Goal: Transaction & Acquisition: Obtain resource

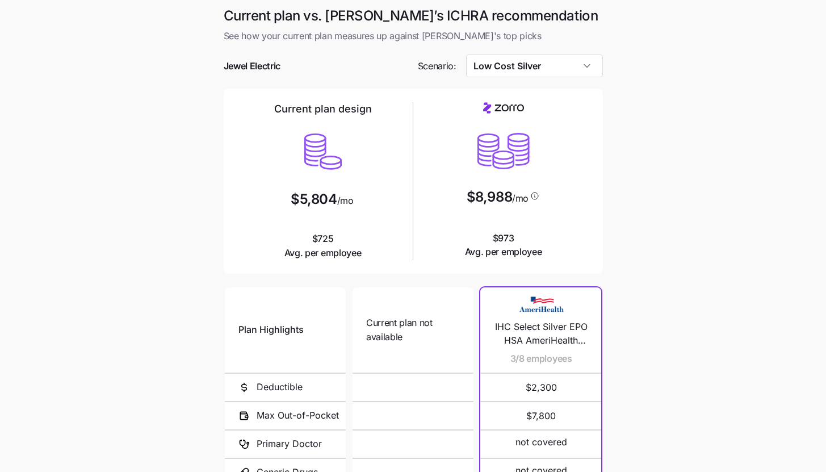
scroll to position [148, 0]
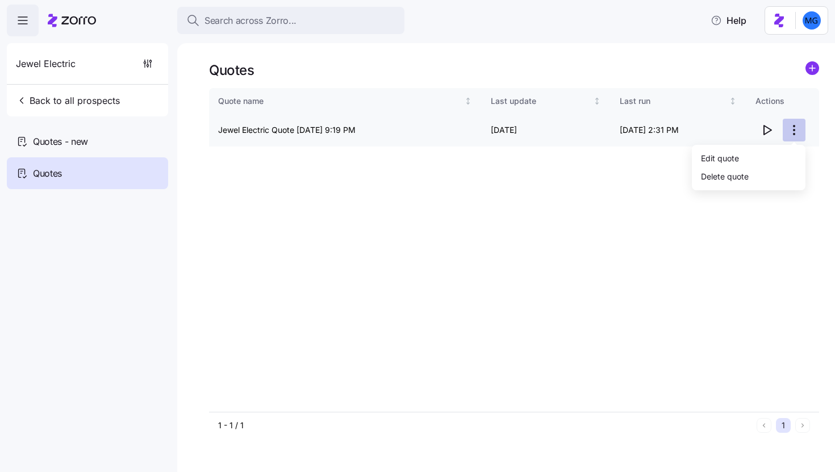
click at [792, 132] on html "Search across Zorro... Help Jewel Electric Back to all prospects Quotes - new Q…" at bounding box center [417, 232] width 835 height 465
click at [772, 159] on div "Edit quote" at bounding box center [748, 158] width 105 height 18
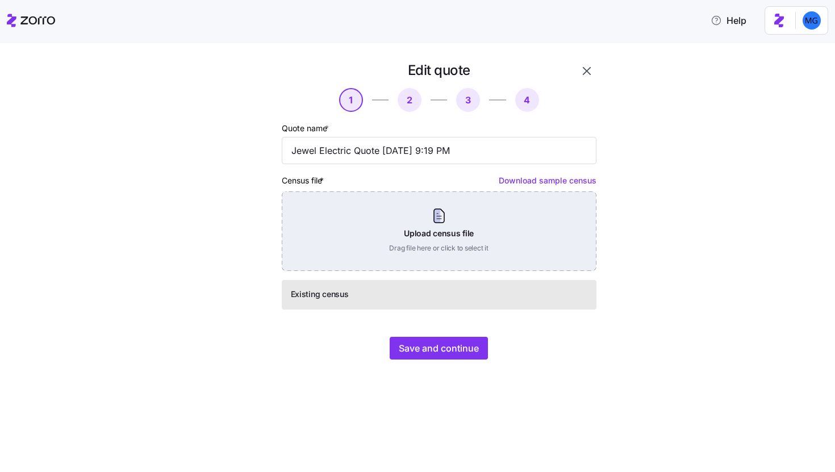
click at [457, 231] on div "Upload census file Drag file here or click to select it" at bounding box center [439, 231] width 315 height 80
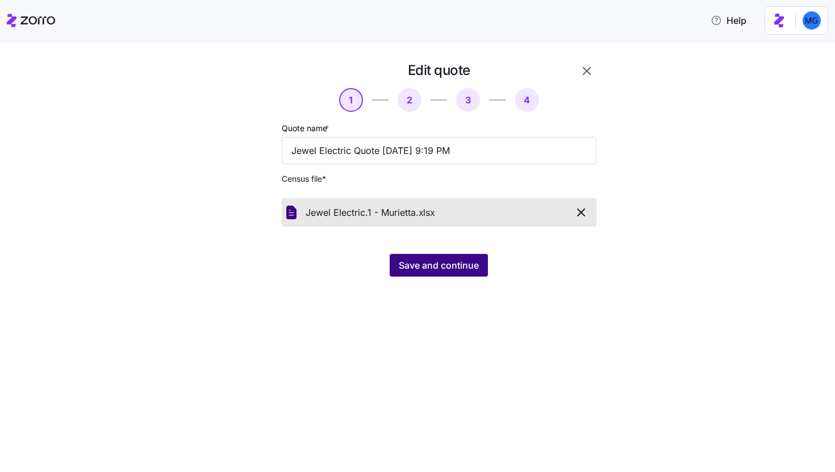
click at [445, 270] on span "Save and continue" at bounding box center [439, 265] width 80 height 14
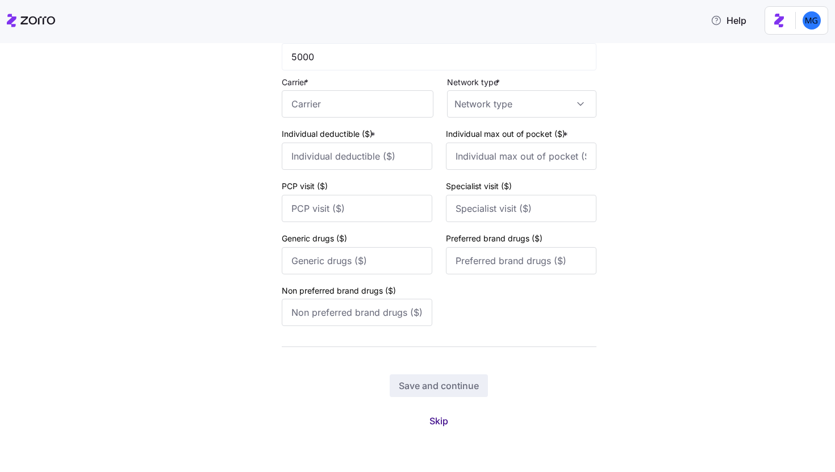
click at [430, 421] on span "Skip" at bounding box center [438, 421] width 19 height 14
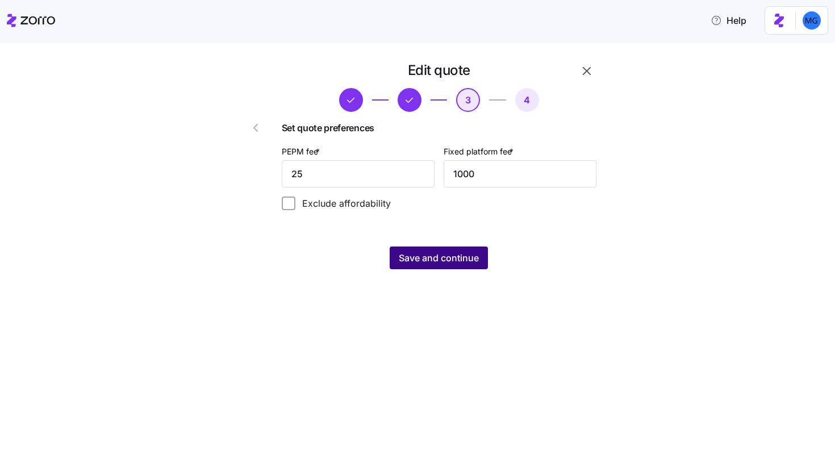
click at [446, 263] on span "Save and continue" at bounding box center [439, 258] width 80 height 14
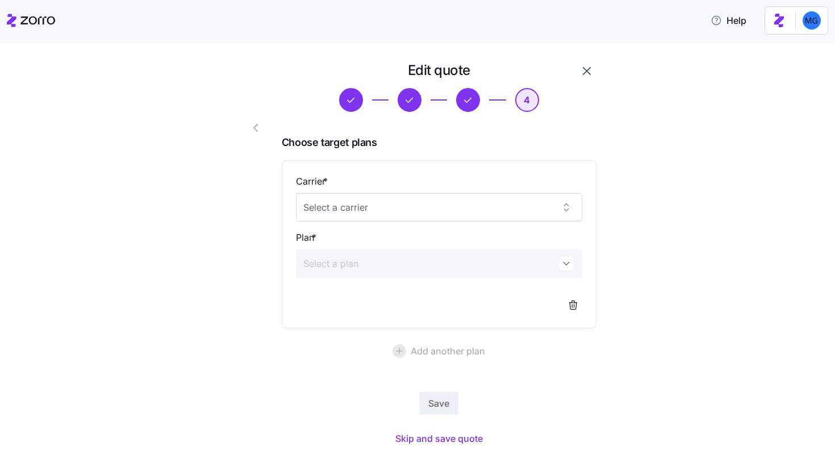
scroll to position [17, 0]
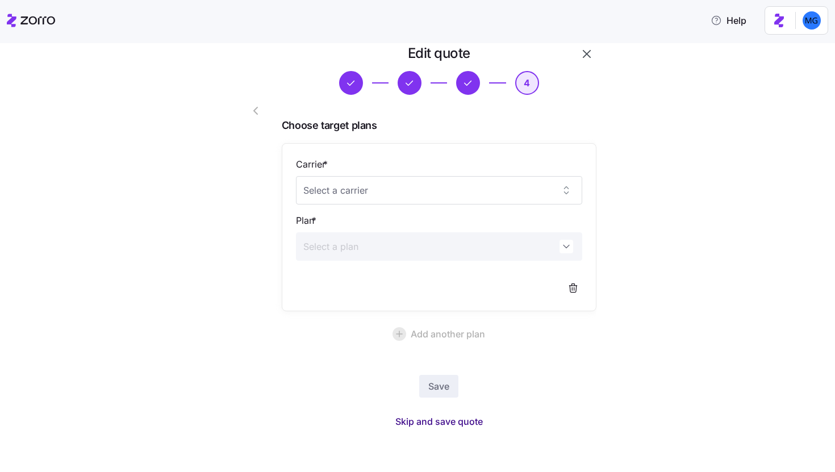
click at [439, 422] on span "Skip and save quote" at bounding box center [438, 422] width 87 height 14
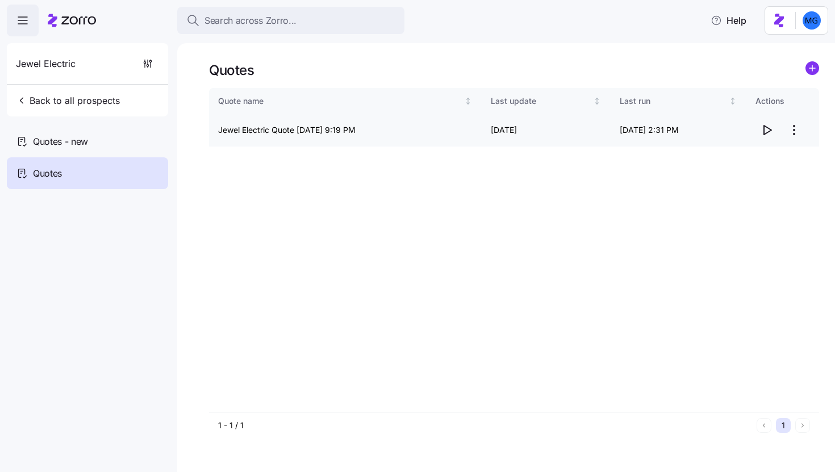
click at [765, 127] on icon "button" at bounding box center [767, 130] width 7 height 9
click at [39, 107] on span "Back to all prospects" at bounding box center [68, 101] width 104 height 14
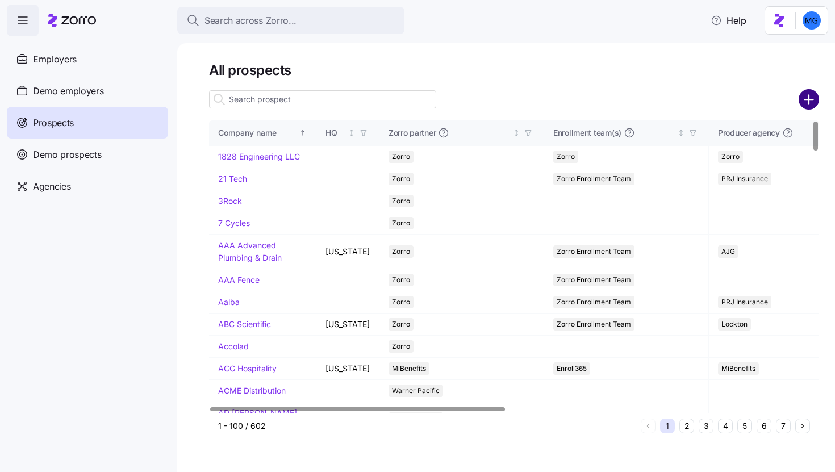
click at [810, 98] on circle "add icon" at bounding box center [809, 99] width 19 height 19
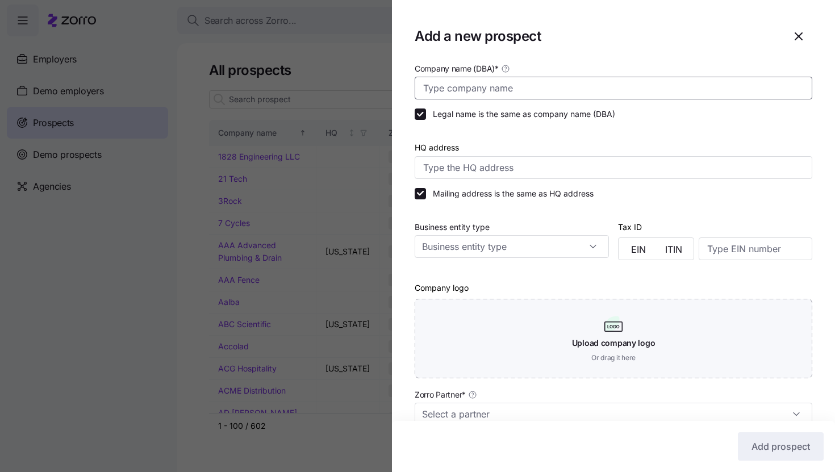
click at [730, 85] on input "Company name (DBA) *" at bounding box center [614, 88] width 398 height 23
paste input "Reporters Committee for Freedom of the Press"
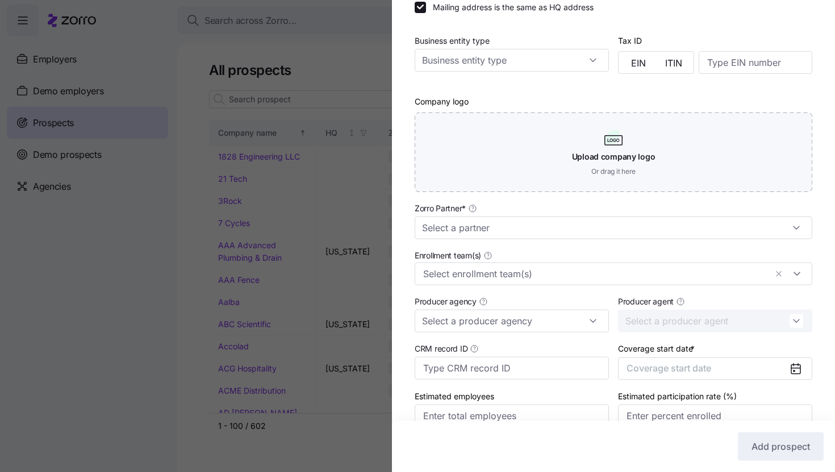
scroll to position [244, 0]
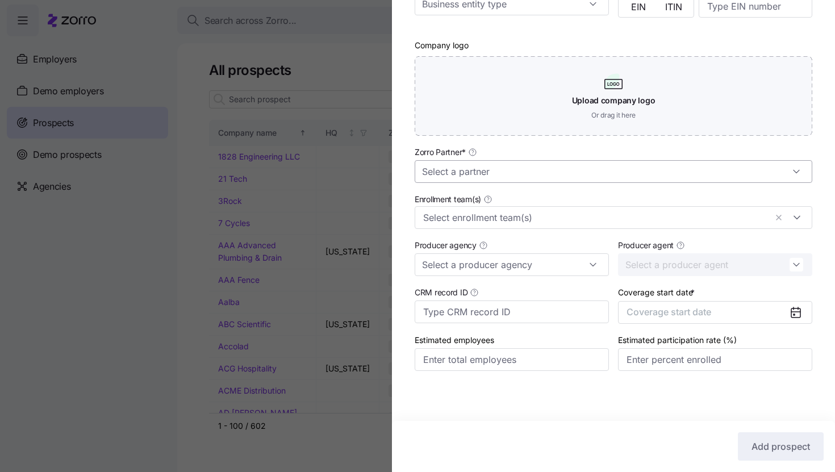
type input "Reporters Committee for Freedom of the Press"
click at [577, 172] on input "Zorro Partner *" at bounding box center [614, 171] width 398 height 23
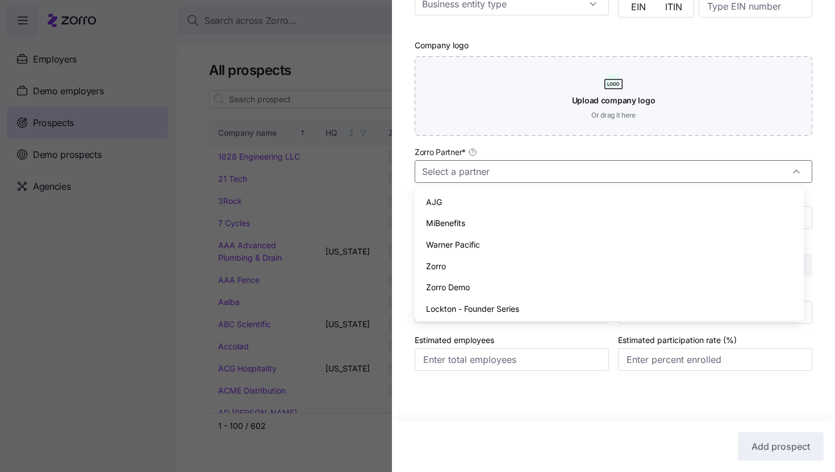
click at [536, 269] on div "Zorro" at bounding box center [609, 267] width 380 height 22
type input "Zorro"
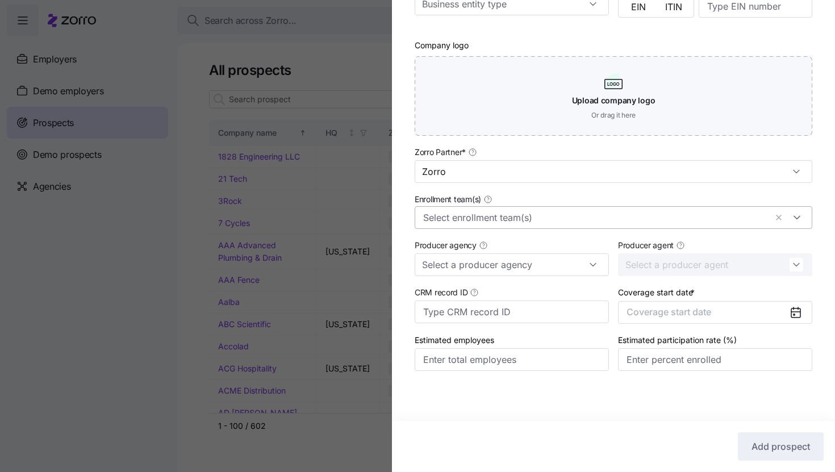
click at [524, 214] on input "Enrollment team(s)" at bounding box center [594, 217] width 343 height 15
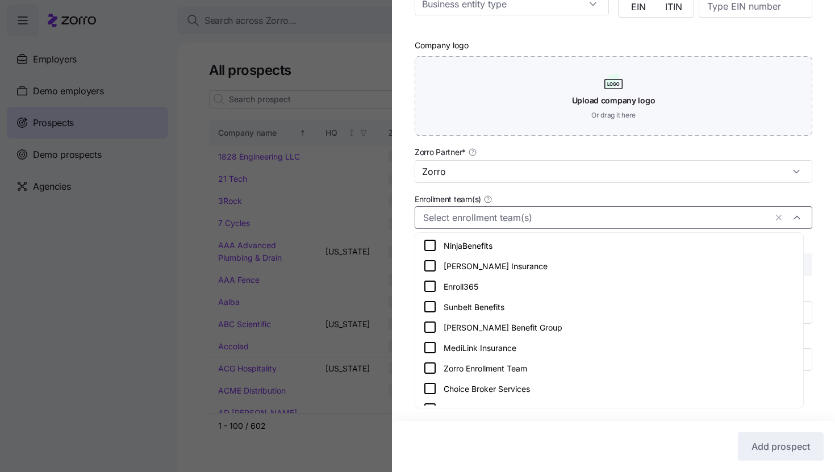
click at [519, 371] on div "Zorro Enrollment Team" at bounding box center [609, 368] width 372 height 14
click at [822, 235] on div "Company name (DBA) * Reporters Committee for Freedom of the Press Legal name is…" at bounding box center [613, 106] width 443 height 575
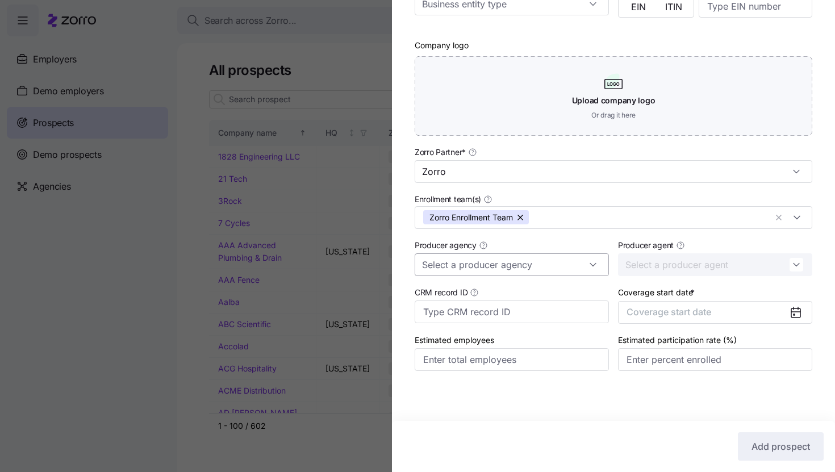
click at [555, 261] on input "Producer agency" at bounding box center [512, 264] width 194 height 23
click at [496, 297] on div "Triton Benefits" at bounding box center [509, 295] width 181 height 22
click at [717, 274] on input "Producer agent" at bounding box center [715, 264] width 194 height 23
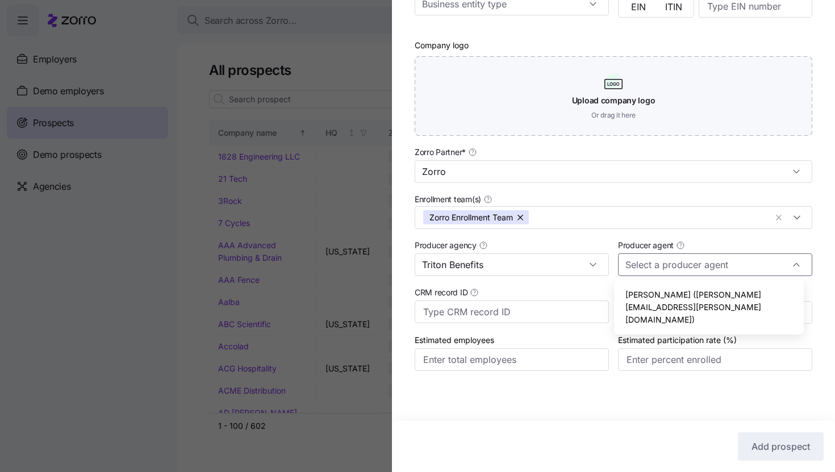
click at [826, 274] on div "Company name (DBA) * Reporters Committee for Freedom of the Press Legal name is…" at bounding box center [613, 106] width 443 height 575
click at [545, 260] on input "Triton Benefits" at bounding box center [512, 264] width 194 height 23
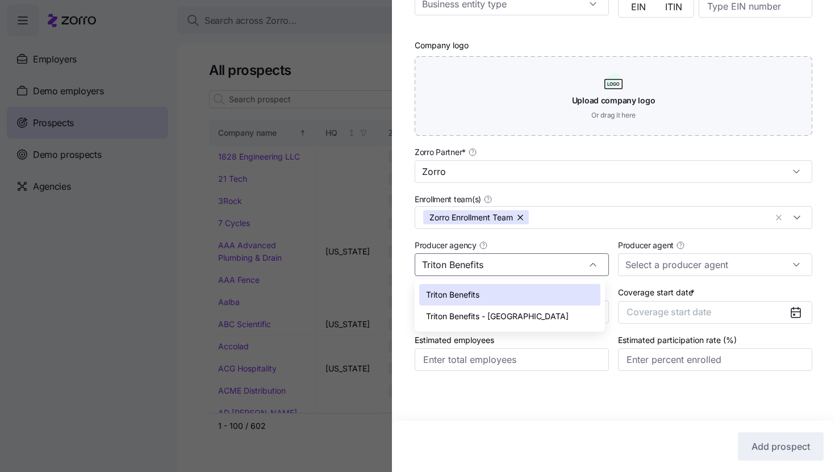
scroll to position [0, 0]
click at [504, 321] on div "Triton Benefits - NJ" at bounding box center [509, 317] width 181 height 22
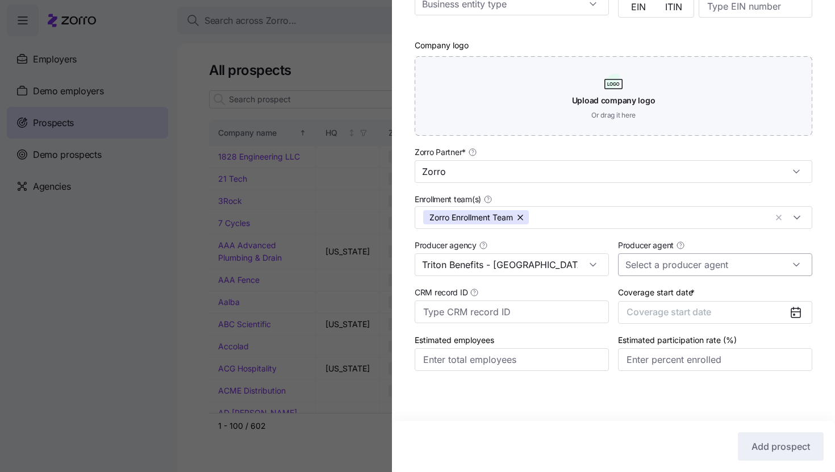
type input "Triton Benefits - NJ"
click at [669, 265] on input "Producer agent" at bounding box center [715, 264] width 194 height 23
click at [674, 299] on span "Jeff Kirk (jeff.kirk@tritonhro.com)" at bounding box center [709, 307] width 168 height 37
type input "Jeff Kirk (jeff.kirk@tritonhro.com)"
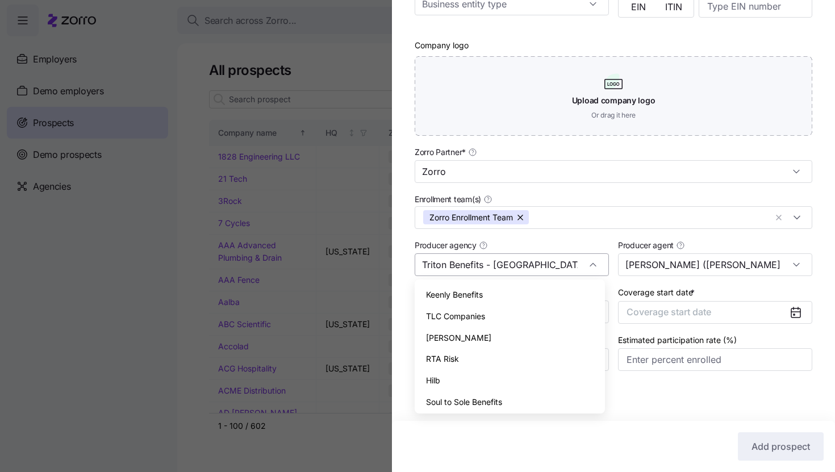
click at [594, 269] on div "Triton Benefits - NJ" at bounding box center [512, 264] width 194 height 23
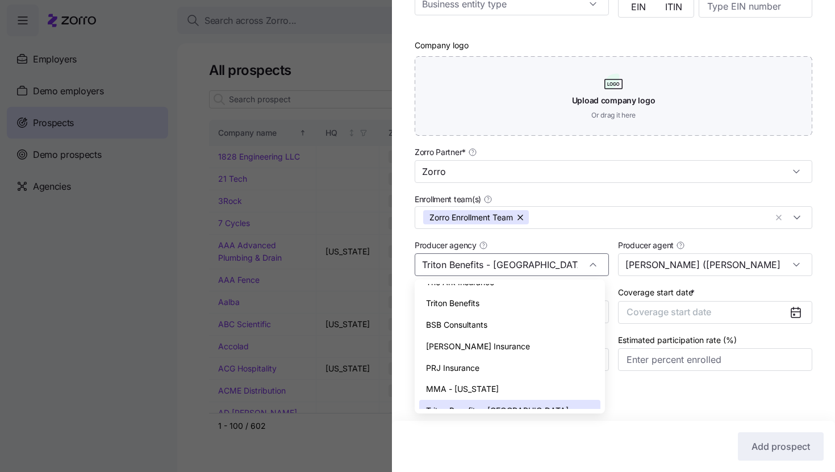
click at [557, 293] on div "Triton Benefits" at bounding box center [509, 304] width 181 height 22
type input "Triton Benefits"
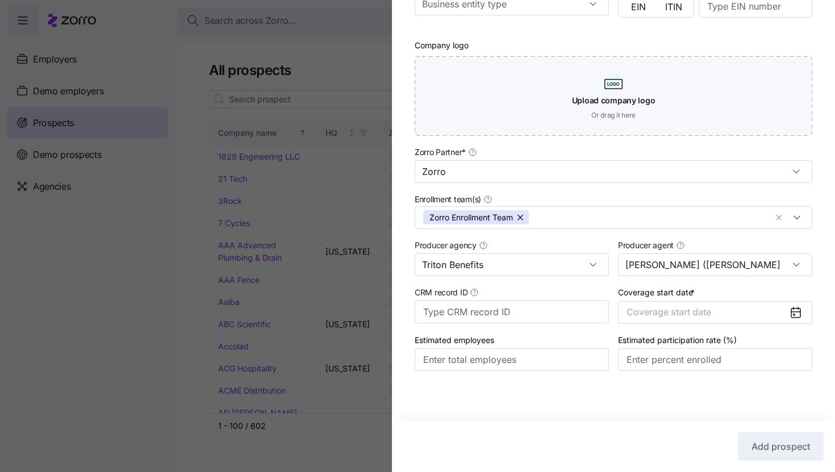
click at [684, 277] on div "Producer agent Jeff Kirk (jeff.kirk@tritonhro.com)" at bounding box center [714, 256] width 203 height 47
click at [686, 274] on input "Jeff Kirk (jeff.kirk@tritonhro.com)" at bounding box center [715, 264] width 194 height 23
drag, startPoint x: 765, startPoint y: 260, endPoint x: 453, endPoint y: 348, distance: 324.0
click at [453, 348] on div "Zorro Partner * Zorro Enrollment team(s) Zorro Enrollment Team Producer agency …" at bounding box center [613, 257] width 407 height 235
type input "Jeff Kirk (jeff.kirk@tritonhro.com"
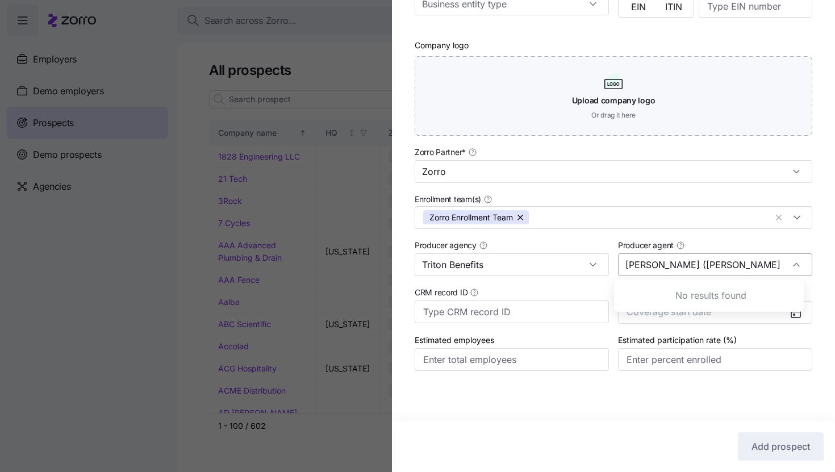
click at [717, 270] on input "Jeff Kirk (jeff.kirk@tritonhro.com" at bounding box center [715, 264] width 194 height 23
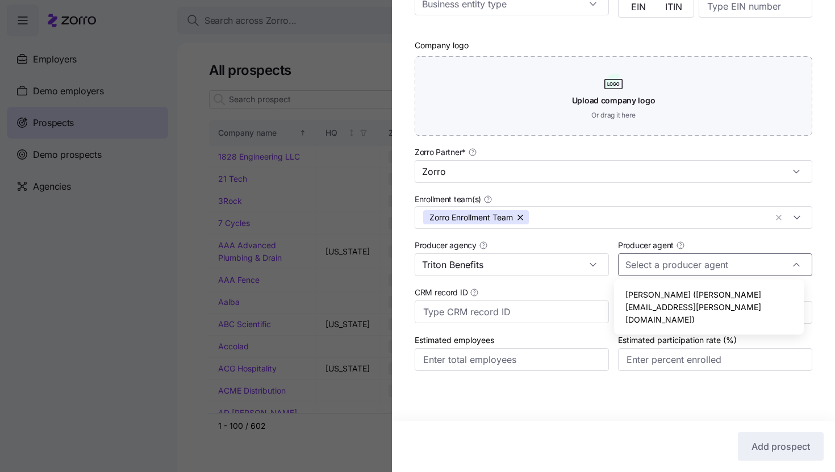
click at [713, 302] on span "Mike Tompkins (mike.tompkins@tritonhro.com)" at bounding box center [709, 307] width 168 height 37
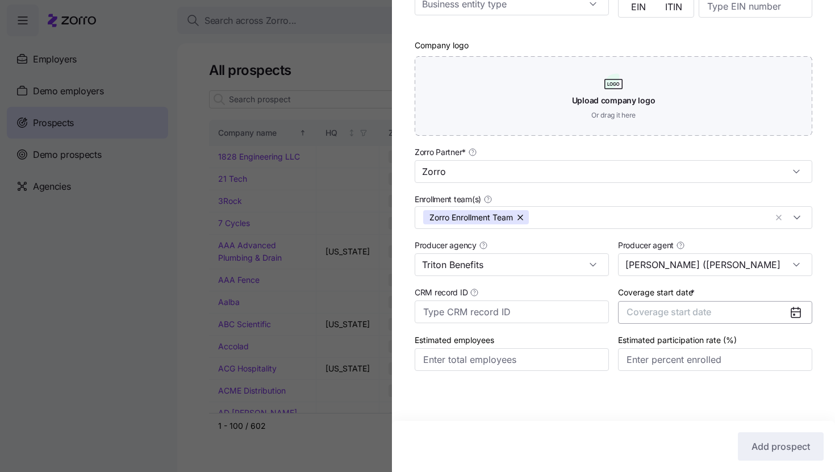
type input "Mike Tompkins (mike.tompkins@tritonhro.com)"
click at [698, 310] on span "Coverage start date" at bounding box center [669, 311] width 85 height 11
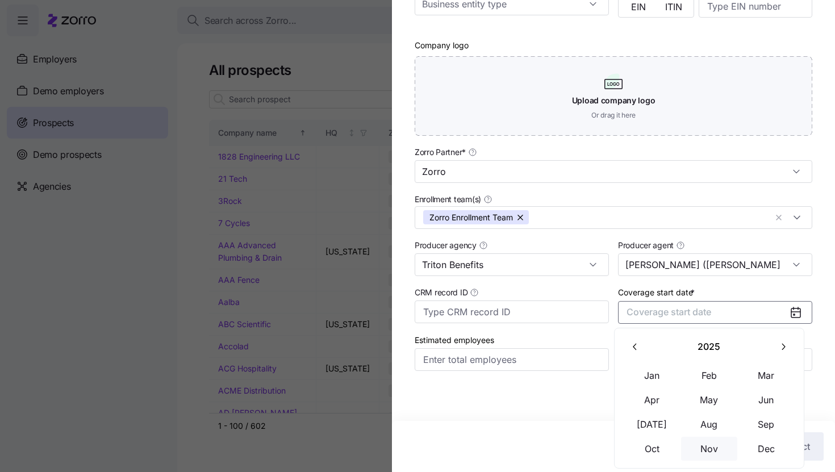
click at [719, 442] on button "Nov" at bounding box center [709, 449] width 57 height 24
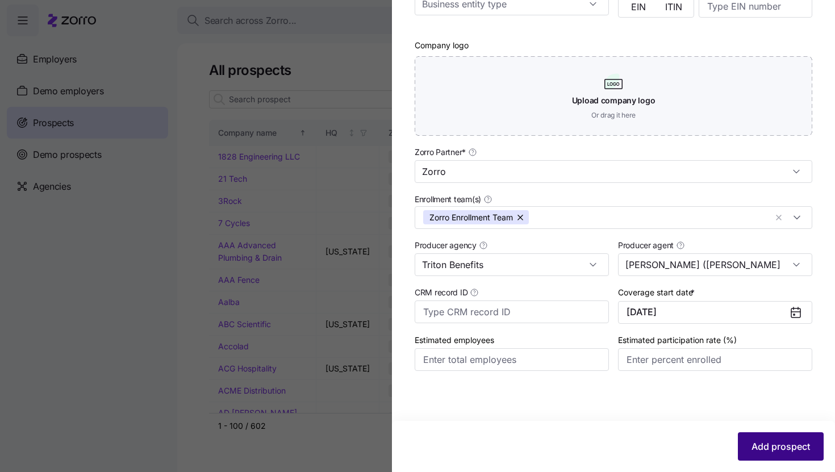
click at [784, 451] on span "Add prospect" at bounding box center [780, 447] width 59 height 14
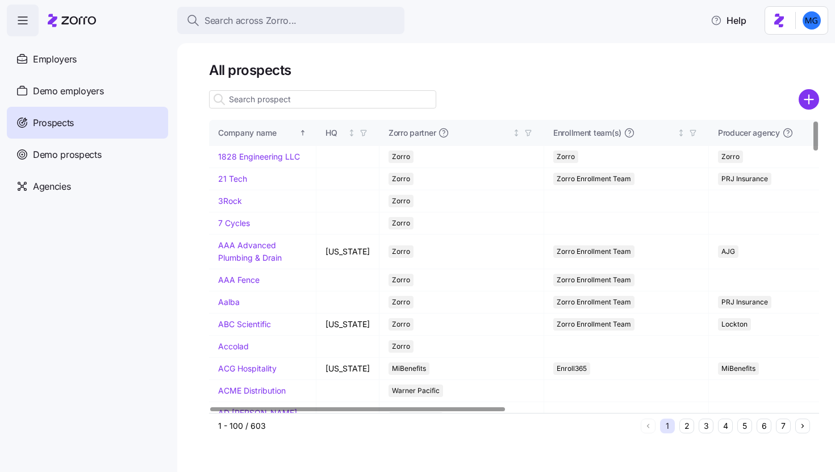
click at [417, 98] on input at bounding box center [322, 99] width 227 height 18
paste input "Reporters Committee for Freedom of the Press"
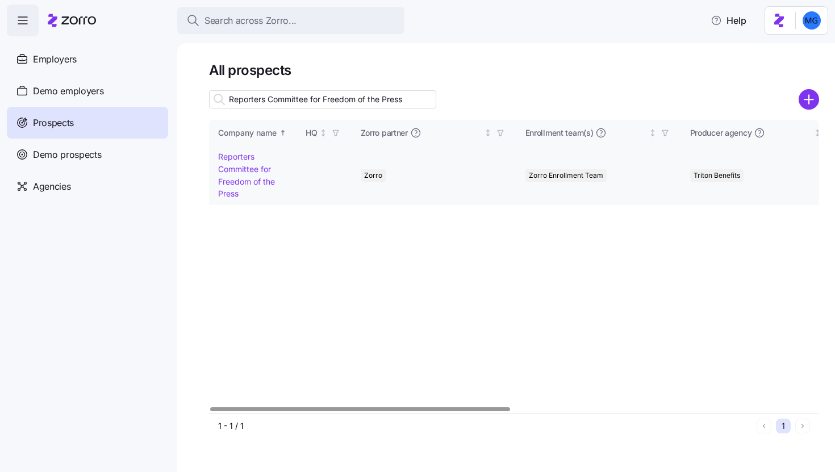
type input "Reporters Committee for Freedom of the Press"
click at [243, 174] on td "Reporters Committee for Freedom of the Press" at bounding box center [252, 175] width 87 height 59
drag, startPoint x: 247, startPoint y: 169, endPoint x: 700, endPoint y: 471, distance: 545.2
click at [247, 169] on link "Reporters Committee for Freedom of the Press" at bounding box center [246, 175] width 57 height 47
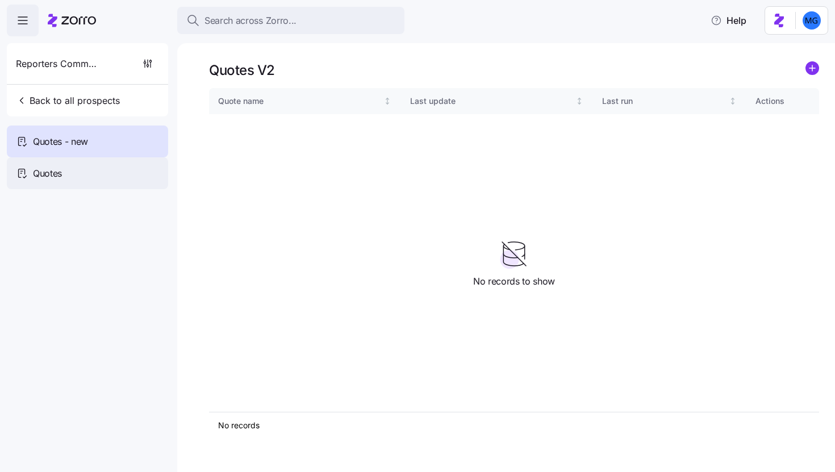
click at [128, 173] on div "Quotes" at bounding box center [87, 173] width 161 height 32
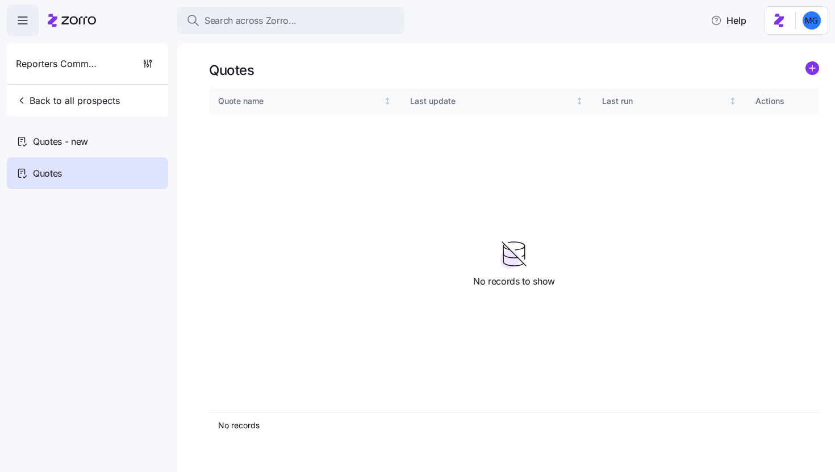
click at [810, 68] on icon "add icon" at bounding box center [812, 68] width 6 height 0
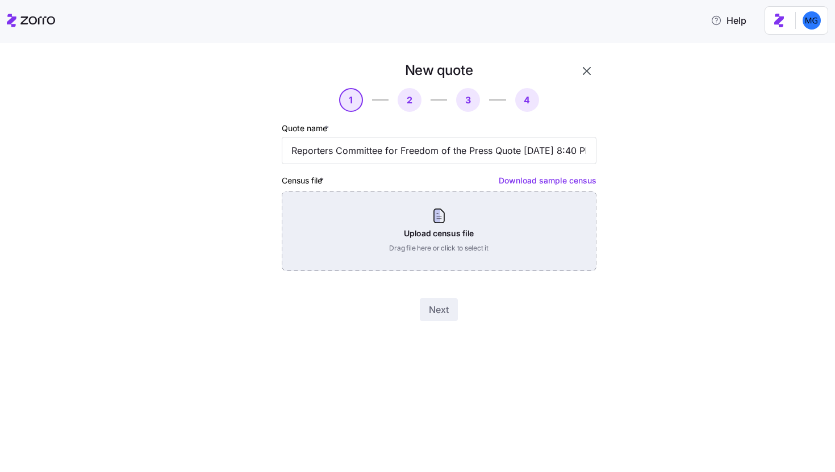
click at [369, 237] on div "Upload census file Drag file here or click to select it" at bounding box center [439, 231] width 315 height 80
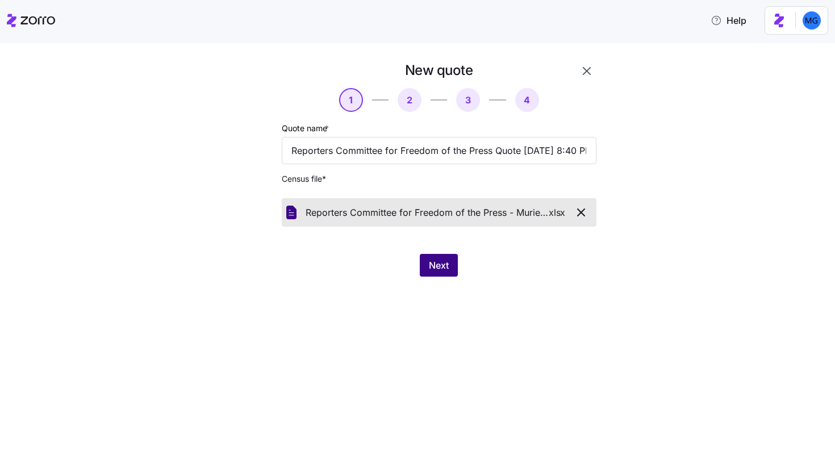
click at [426, 264] on button "Next" at bounding box center [439, 265] width 38 height 23
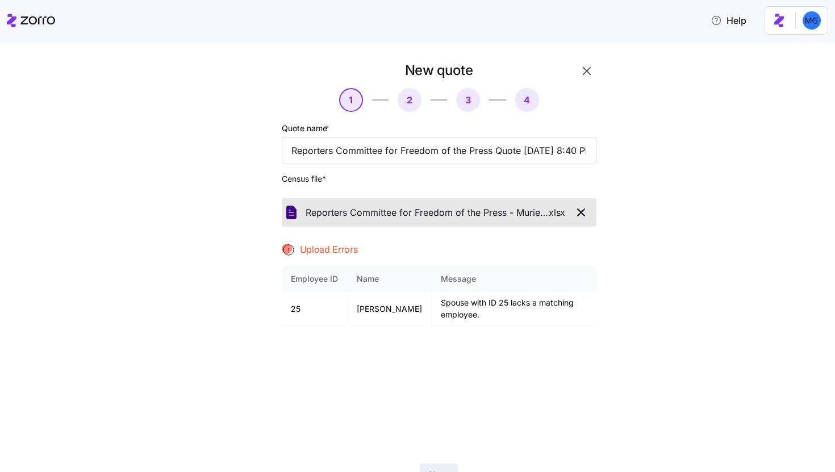
click at [577, 208] on icon "button" at bounding box center [581, 213] width 14 height 14
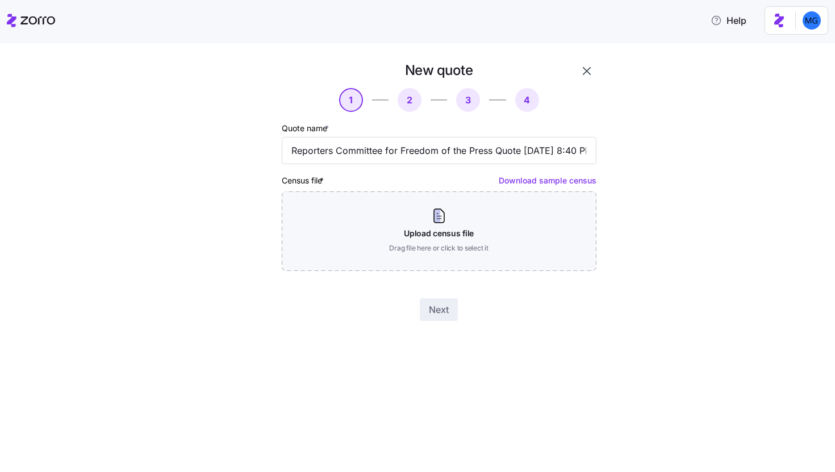
click at [587, 64] on button "button" at bounding box center [586, 70] width 19 height 19
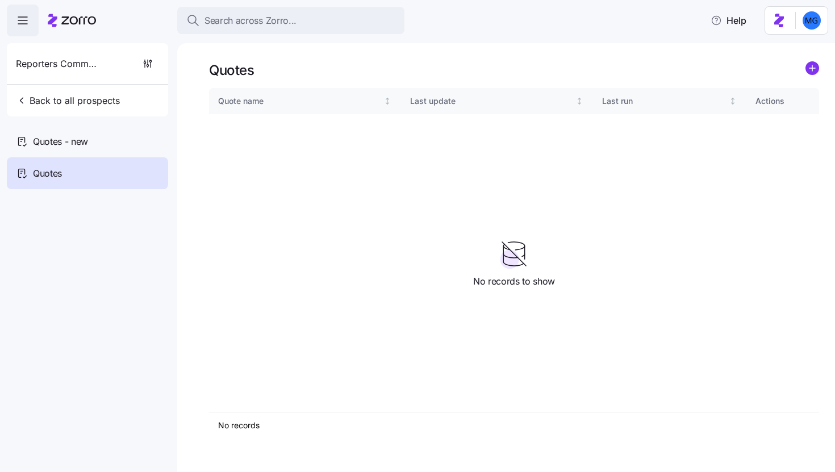
click at [822, 69] on div "Quotes Quote name Last update Last run Actions No records 1 No records to show" at bounding box center [506, 257] width 658 height 429
click at [813, 69] on circle "add icon" at bounding box center [812, 68] width 12 height 12
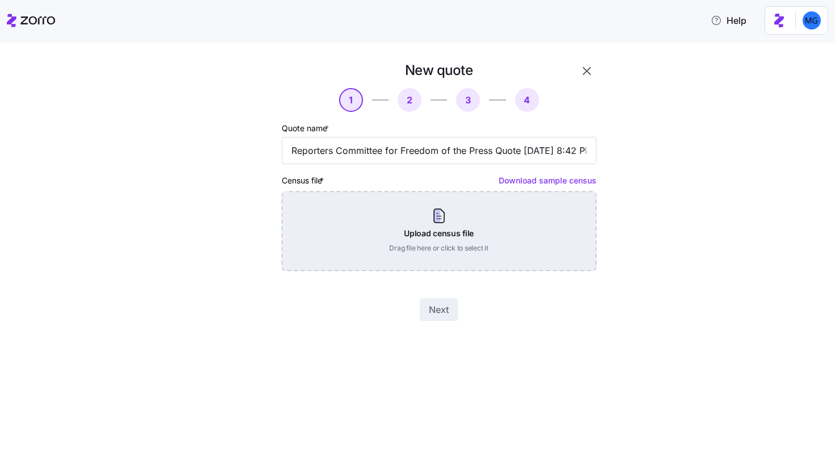
click at [448, 261] on div "Upload census file Drag file here or click to select it" at bounding box center [439, 231] width 315 height 80
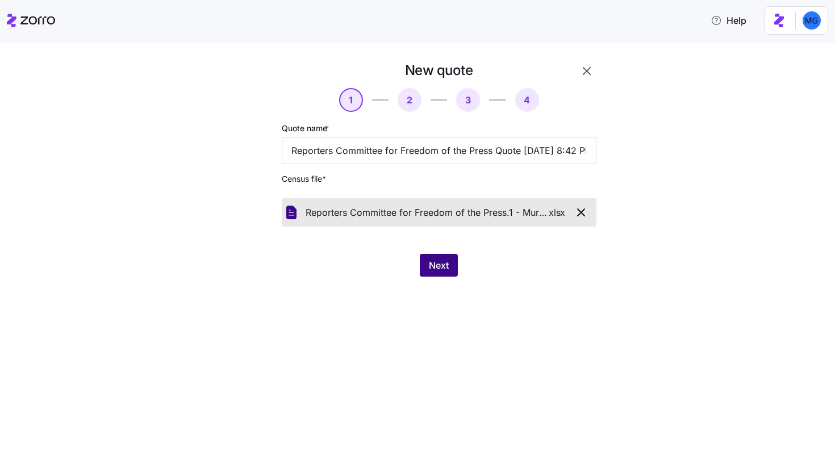
click at [439, 258] on button "Next" at bounding box center [439, 265] width 38 height 23
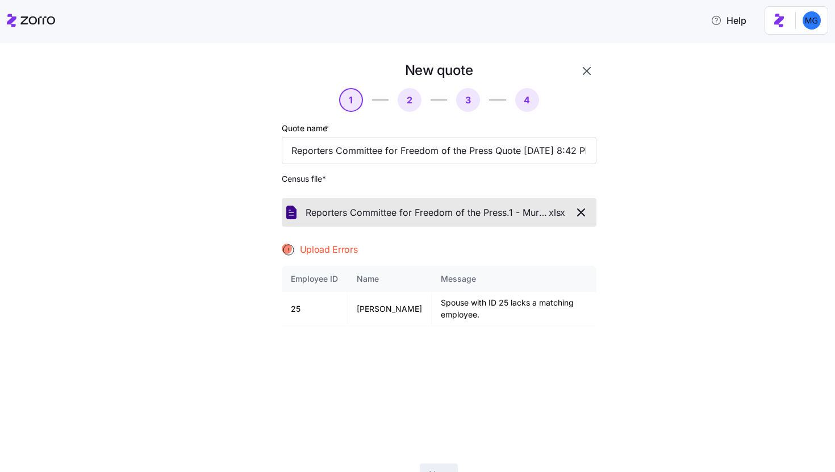
click at [586, 71] on icon "button" at bounding box center [587, 71] width 14 height 14
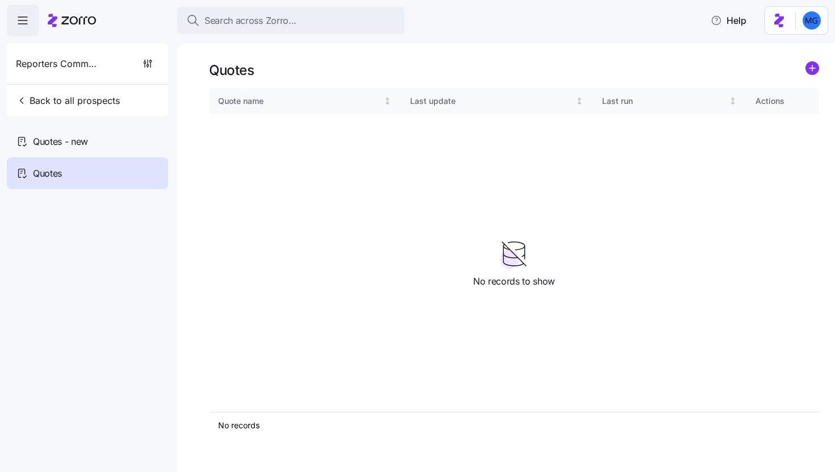
click at [132, 168] on div "Quotes" at bounding box center [87, 173] width 161 height 32
click at [139, 133] on div "Quotes - new" at bounding box center [87, 142] width 161 height 32
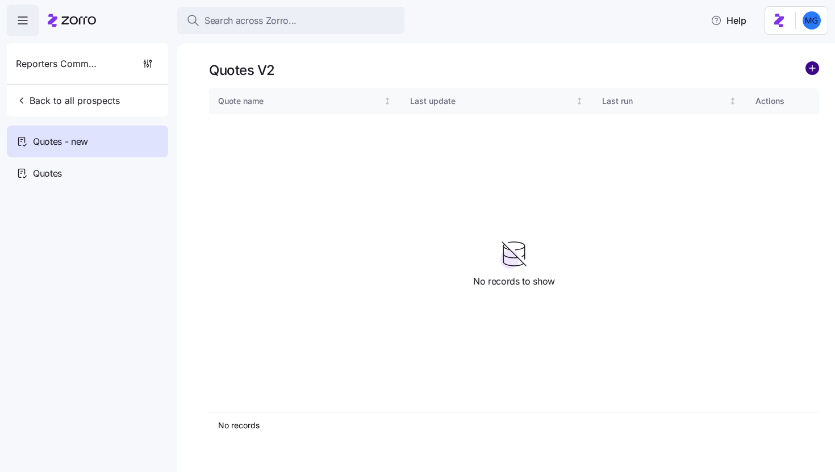
click at [813, 67] on circle "add icon" at bounding box center [812, 68] width 12 height 12
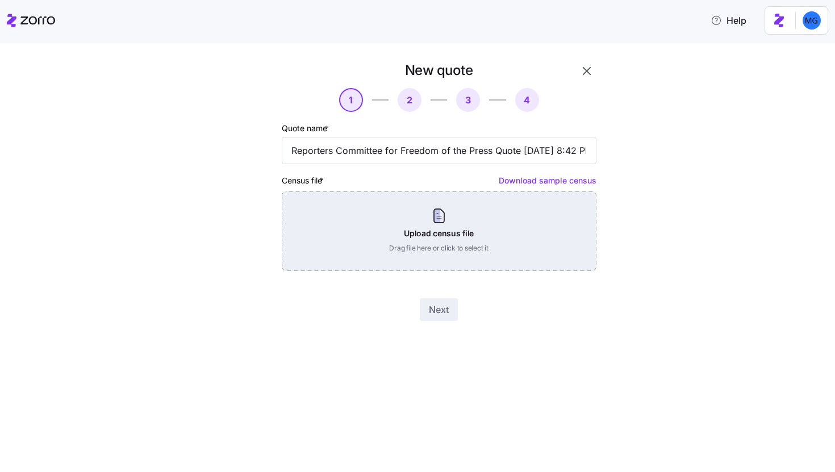
click at [481, 212] on div "Upload census file Drag file here or click to select it" at bounding box center [439, 231] width 315 height 80
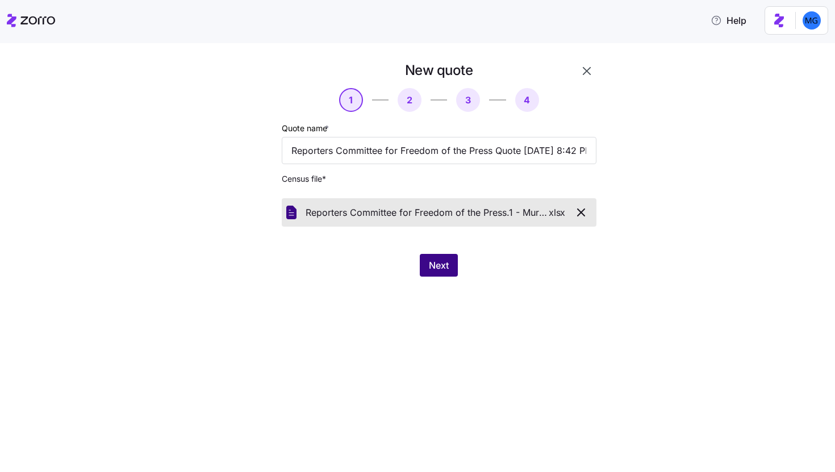
click at [432, 263] on span "Next" at bounding box center [439, 265] width 20 height 14
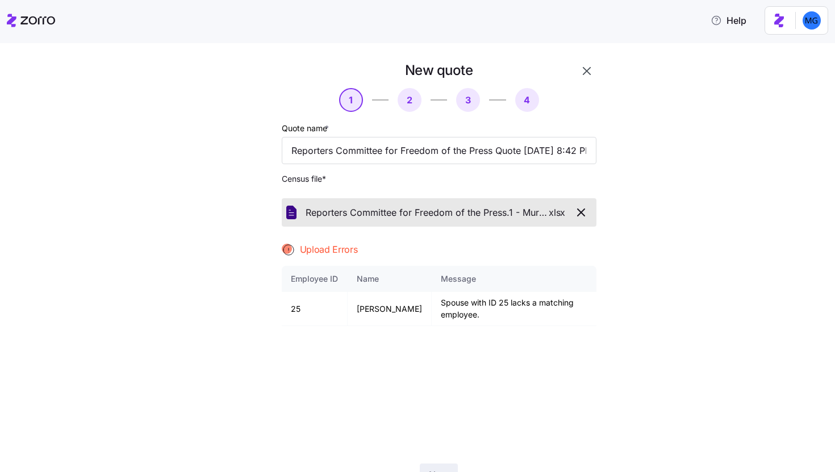
click at [584, 70] on icon "button" at bounding box center [587, 71] width 14 height 14
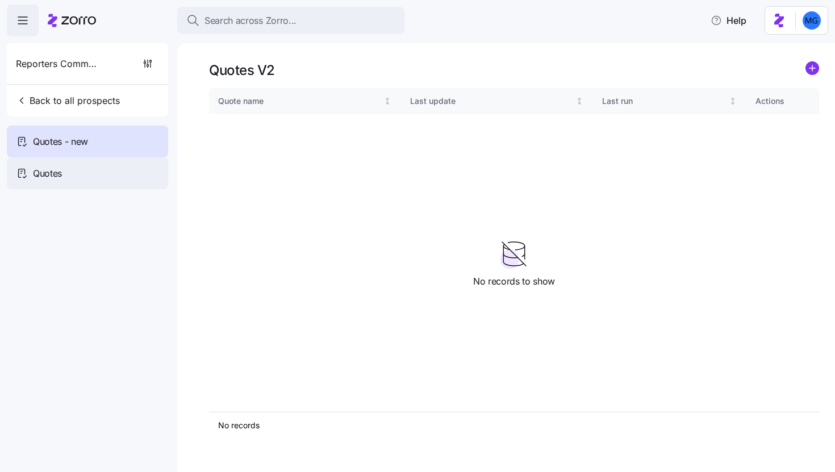
click at [112, 172] on div "Quotes" at bounding box center [87, 173] width 161 height 32
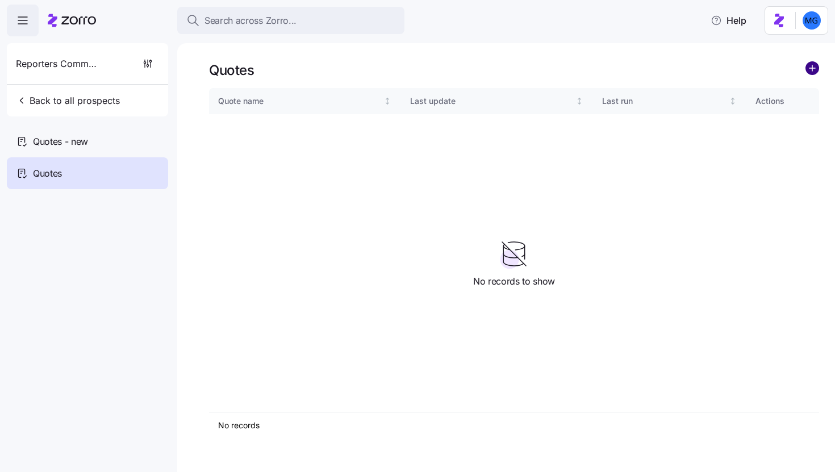
click at [813, 74] on circle "add icon" at bounding box center [812, 68] width 12 height 12
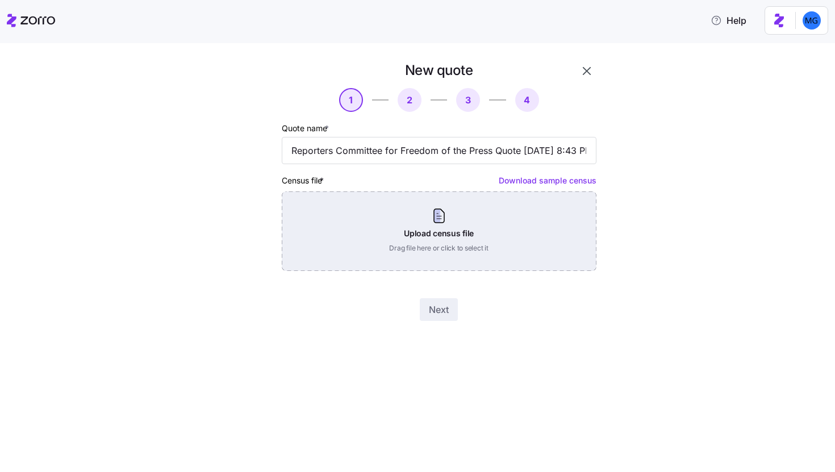
click at [425, 226] on div "Upload census file Drag file here or click to select it" at bounding box center [439, 231] width 315 height 80
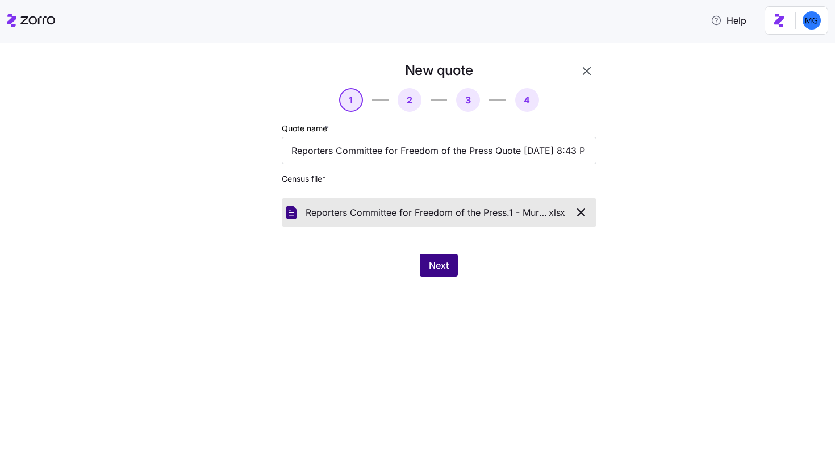
click at [437, 273] on button "Next" at bounding box center [439, 265] width 38 height 23
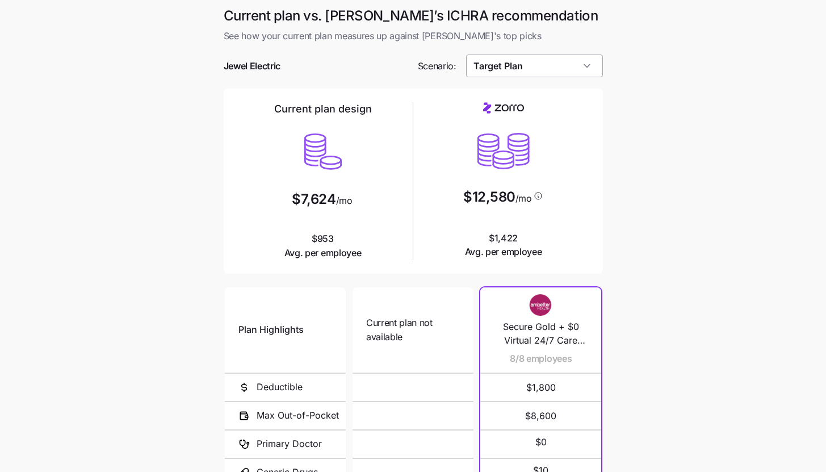
click at [569, 66] on input "Target Plan" at bounding box center [534, 66] width 137 height 23
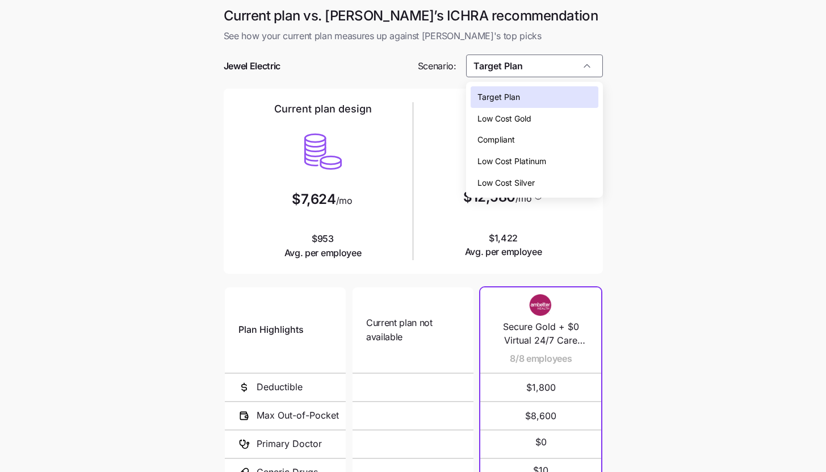
click at [558, 182] on div "Low Cost Silver" at bounding box center [535, 183] width 128 height 22
type input "Low Cost Silver"
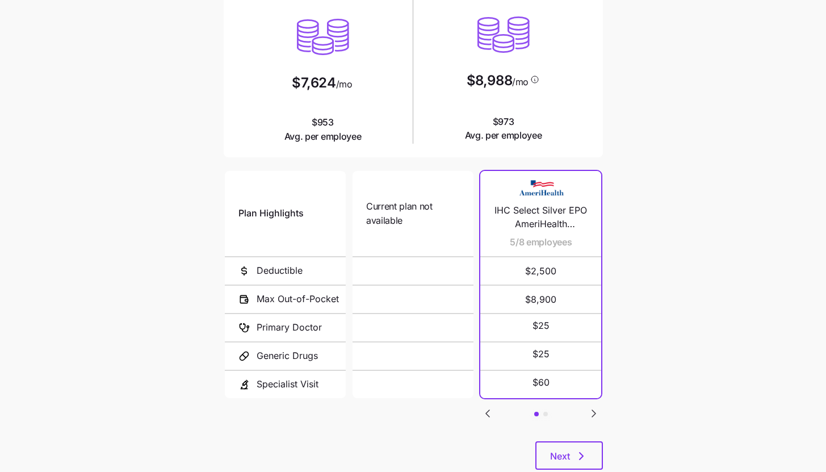
scroll to position [148, 0]
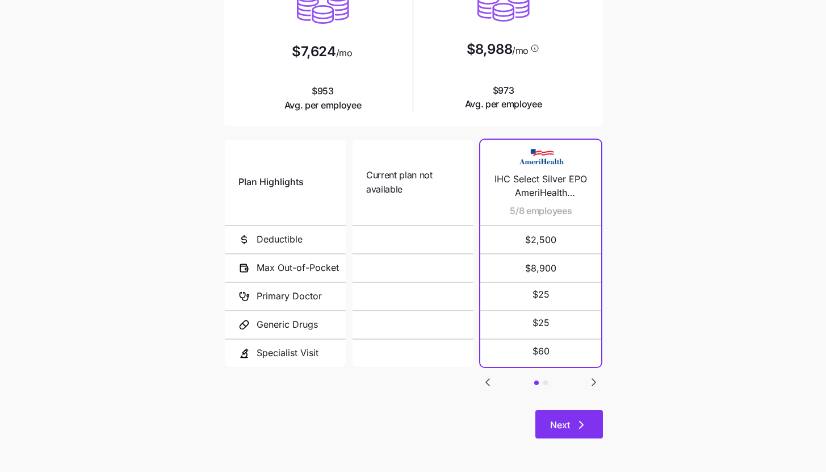
click at [590, 429] on button "Next" at bounding box center [570, 424] width 68 height 28
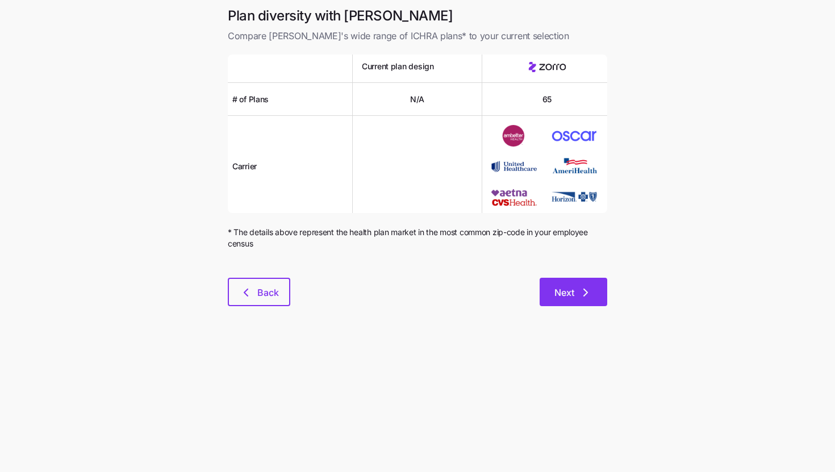
click at [598, 295] on button "Next" at bounding box center [574, 292] width 68 height 28
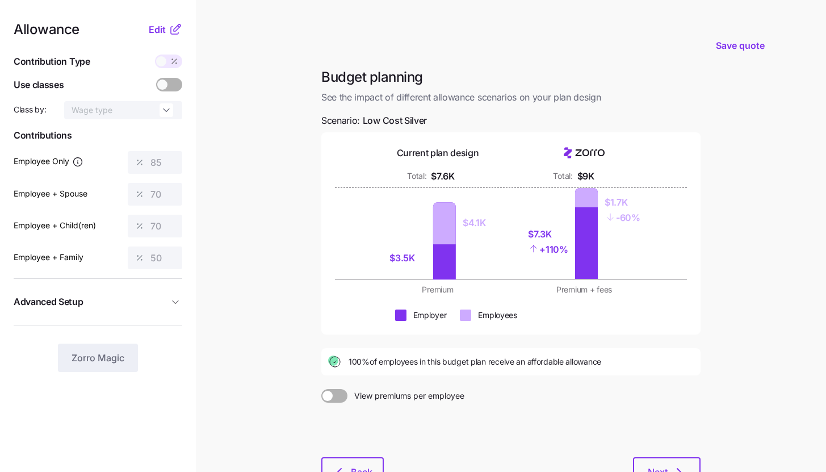
click at [163, 38] on div "Allowance Edit Contribution Type Use classes Class by: Wage type Contributions …" at bounding box center [98, 197] width 169 height 349
click at [164, 31] on span "Edit" at bounding box center [157, 30] width 17 height 14
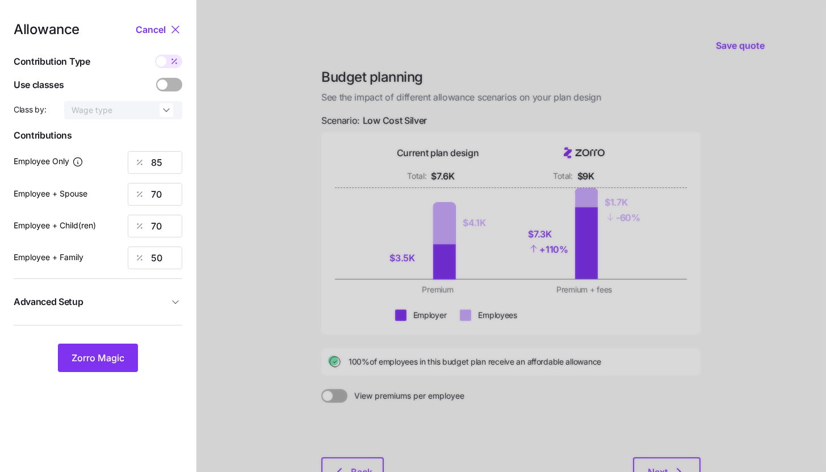
click at [181, 58] on label at bounding box center [168, 62] width 27 height 14
click at [155, 55] on input "checkbox" at bounding box center [155, 55] width 0 height 0
type input "686"
type input "1130"
type input "828"
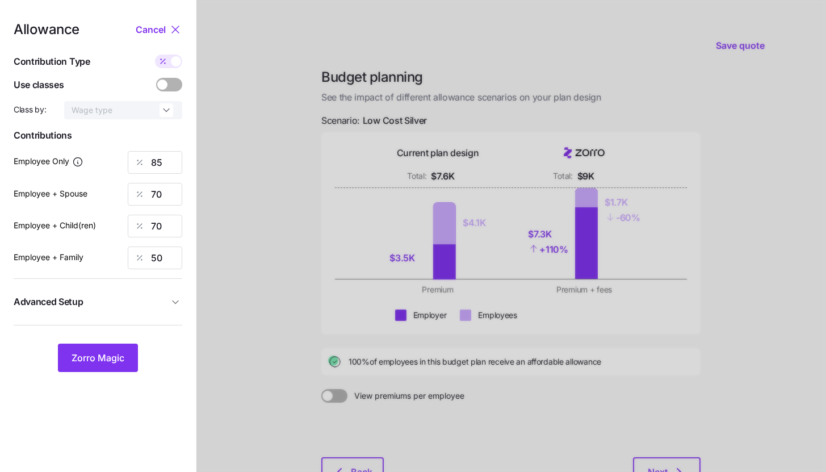
type input "995"
click at [167, 160] on input "686" at bounding box center [155, 162] width 55 height 23
type input "500"
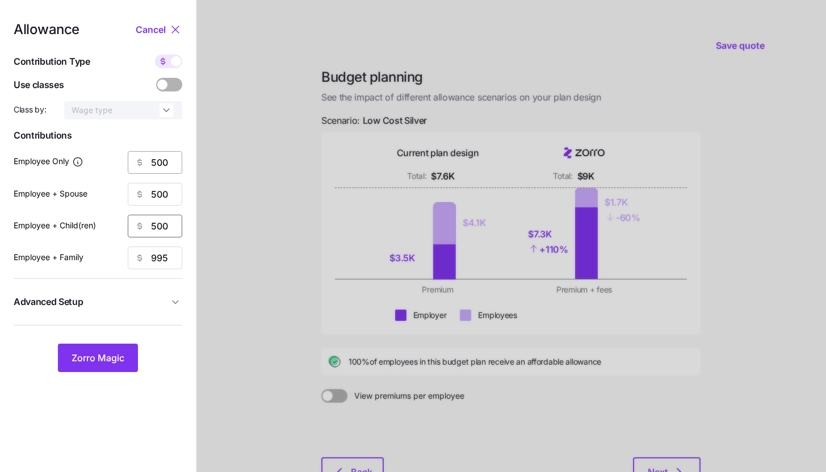
type input "500"
click at [107, 315] on button "Advanced Setup" at bounding box center [98, 302] width 169 height 28
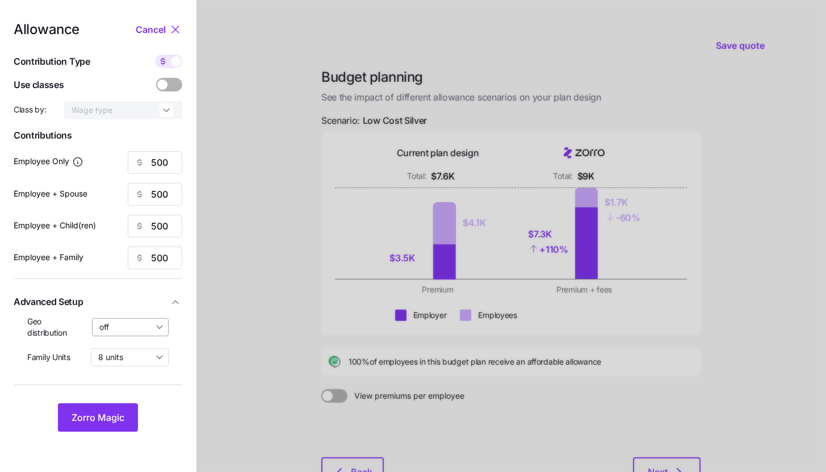
click at [119, 328] on input "off" at bounding box center [130, 327] width 77 height 18
click at [119, 387] on span "By state (2)" at bounding box center [125, 393] width 44 height 12
type input "By state (2)"
click at [122, 413] on span "Zorro Magic" at bounding box center [98, 418] width 53 height 14
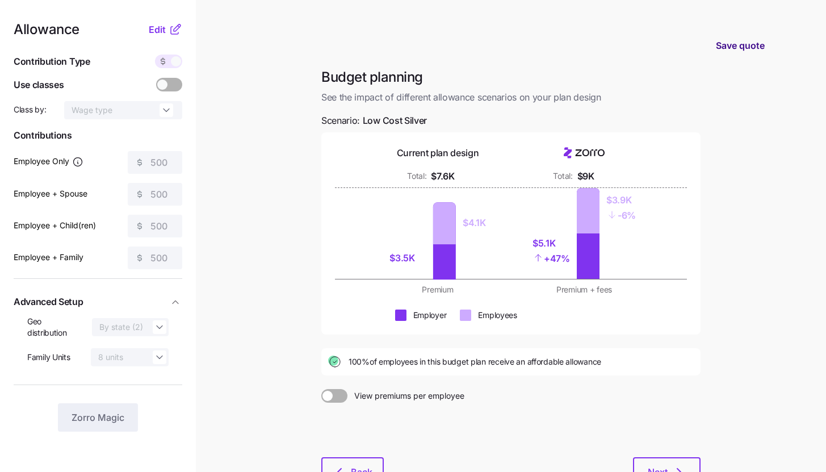
click at [771, 41] on button "Save quote" at bounding box center [740, 46] width 67 height 32
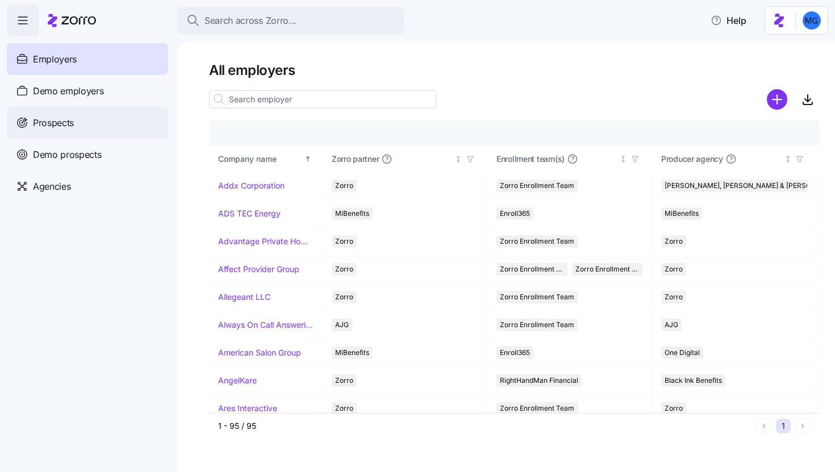
click at [149, 131] on div "Prospects" at bounding box center [87, 123] width 161 height 32
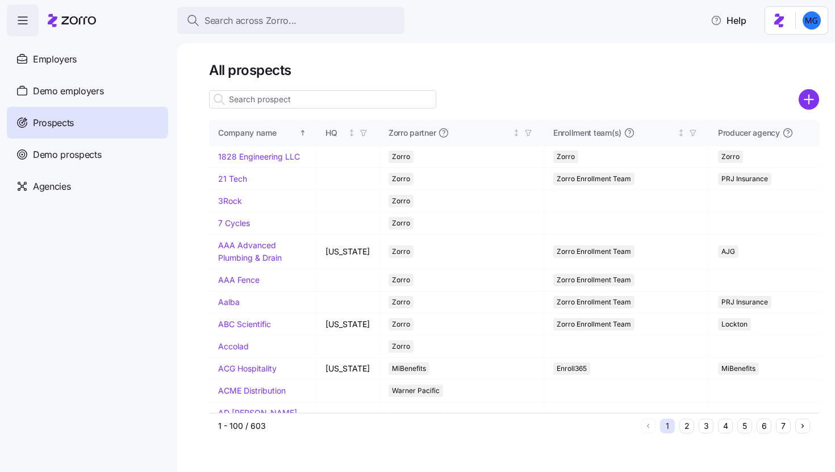
click at [323, 89] on div at bounding box center [322, 99] width 227 height 23
click at [323, 99] on input at bounding box center [322, 99] width 227 height 18
paste input "22043"
type input "22043"
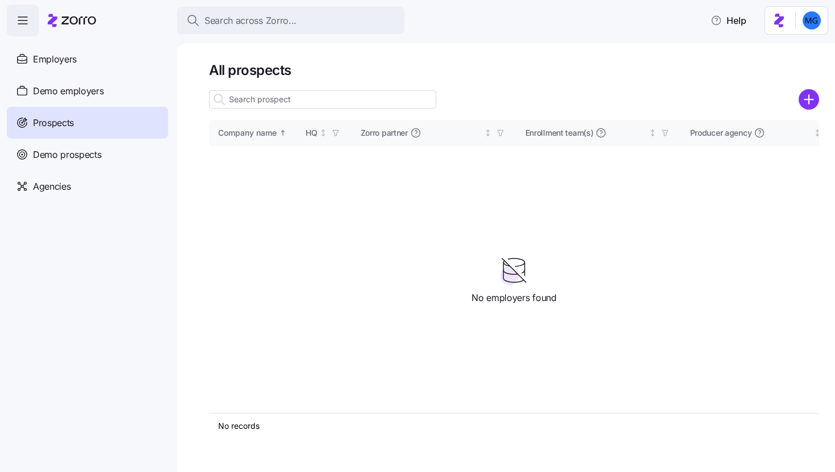
type input "a"
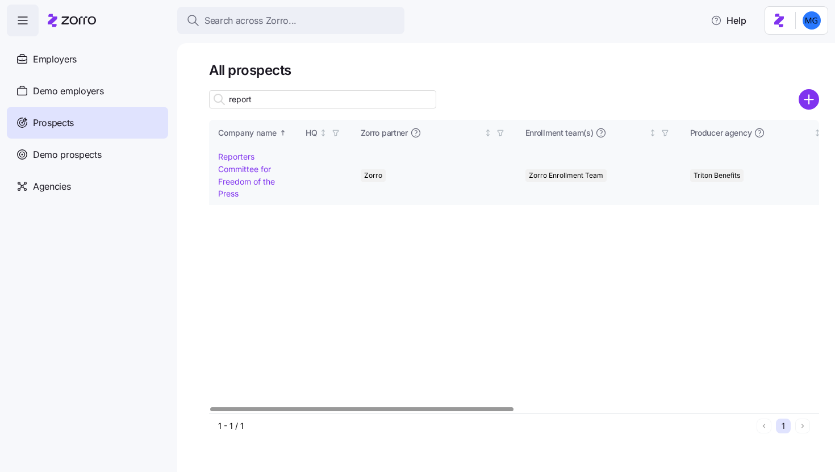
type input "report"
click at [243, 169] on link "Reporters Committee for Freedom of the Press" at bounding box center [246, 175] width 57 height 47
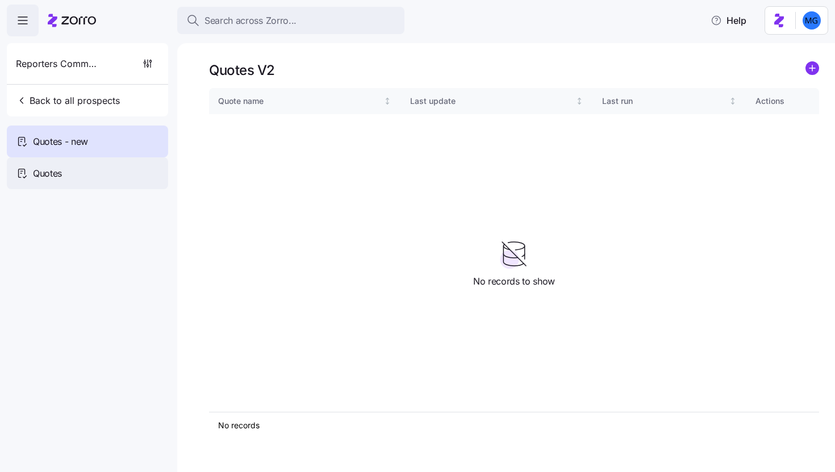
click at [140, 186] on div "Quotes" at bounding box center [87, 173] width 161 height 32
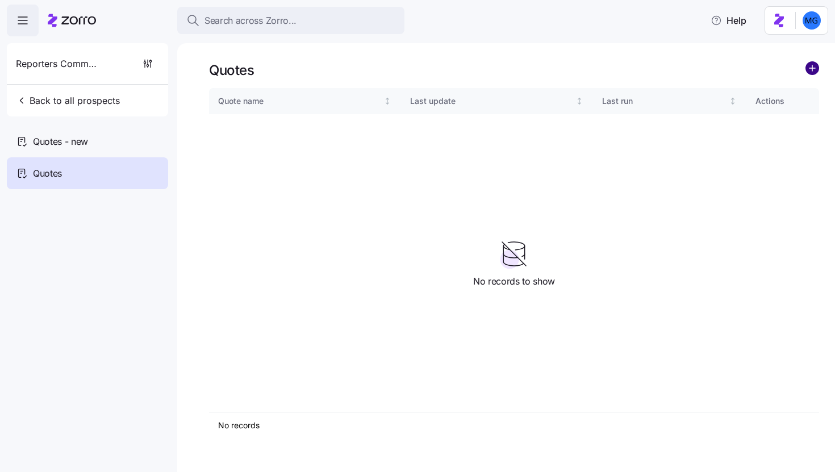
click at [818, 69] on circle "add icon" at bounding box center [812, 68] width 12 height 12
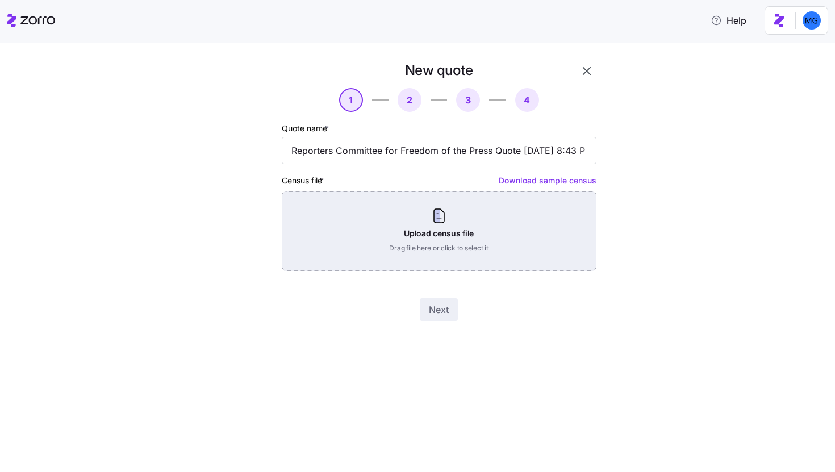
click at [434, 223] on div "Upload census file Drag file here or click to select it" at bounding box center [439, 231] width 315 height 80
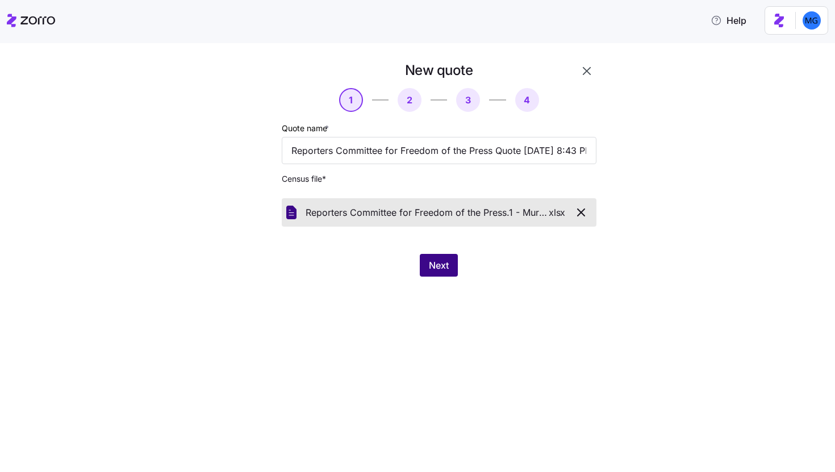
click at [442, 259] on button "Next" at bounding box center [439, 265] width 38 height 23
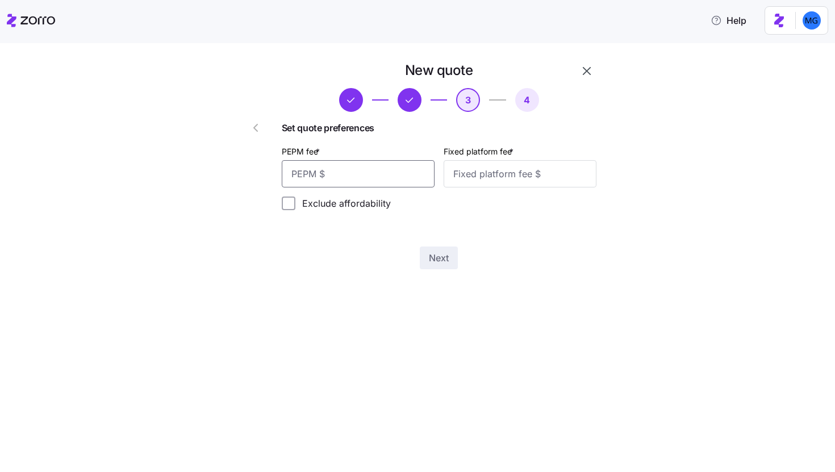
click at [407, 177] on input "PEPM fee *" at bounding box center [358, 173] width 153 height 27
type input "55"
click at [483, 178] on input "Fixed platform fee *" at bounding box center [520, 173] width 153 height 27
type input "100"
click at [437, 259] on span "Next" at bounding box center [439, 258] width 20 height 14
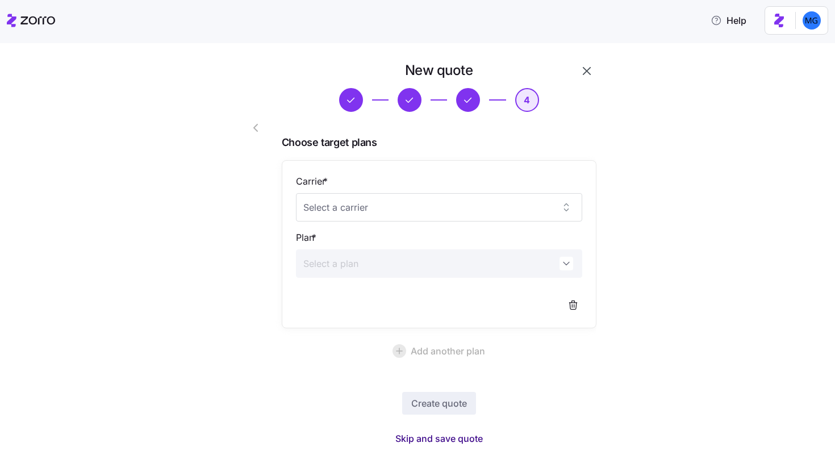
click at [433, 439] on span "Skip and save quote" at bounding box center [438, 439] width 87 height 14
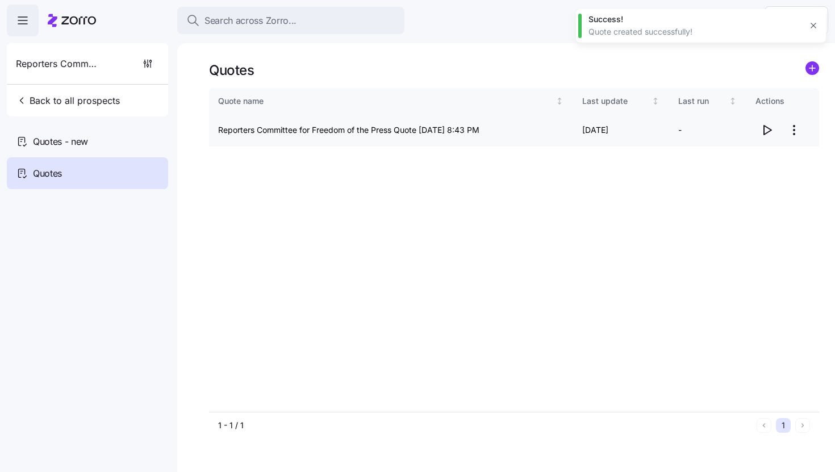
click at [767, 131] on icon "button" at bounding box center [767, 130] width 14 height 14
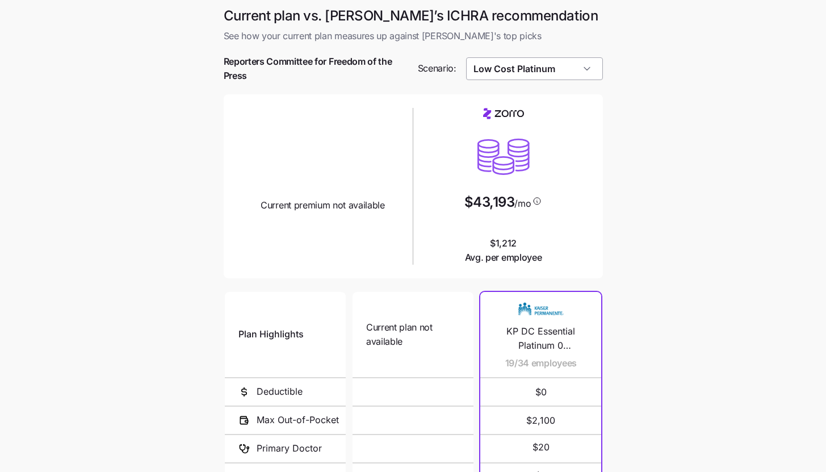
click at [590, 77] on input "Low Cost Platinum" at bounding box center [534, 68] width 137 height 23
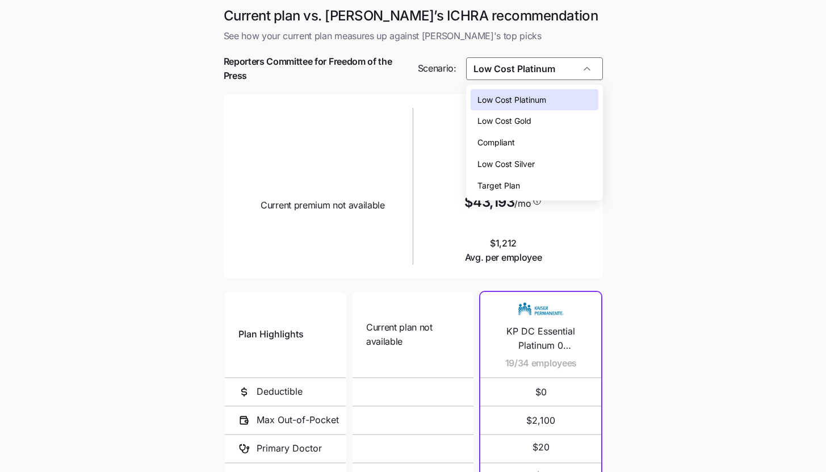
click at [565, 164] on div "Low Cost Silver" at bounding box center [535, 164] width 128 height 22
type input "Low Cost Silver"
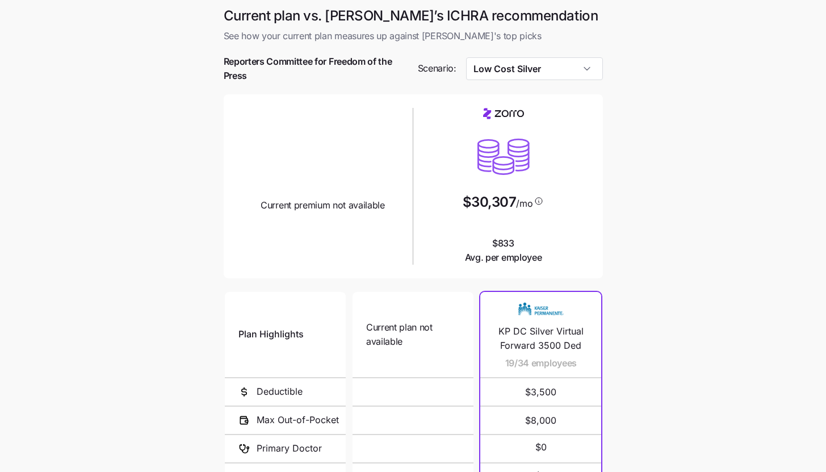
scroll to position [153, 0]
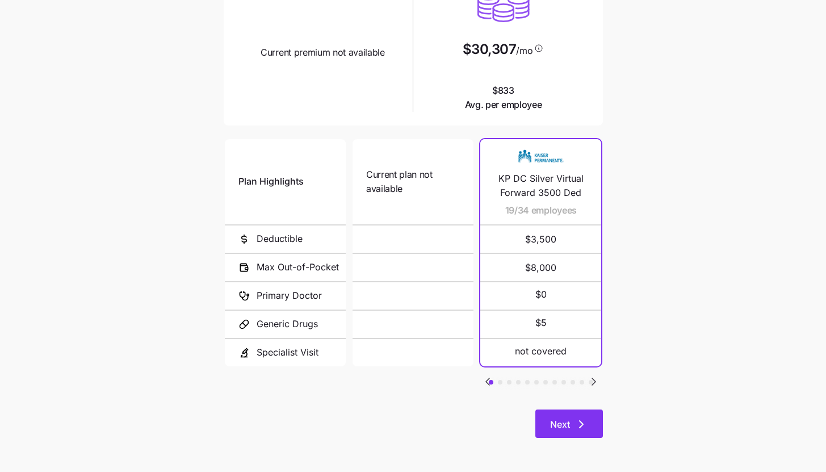
click at [575, 423] on icon "button" at bounding box center [582, 424] width 14 height 14
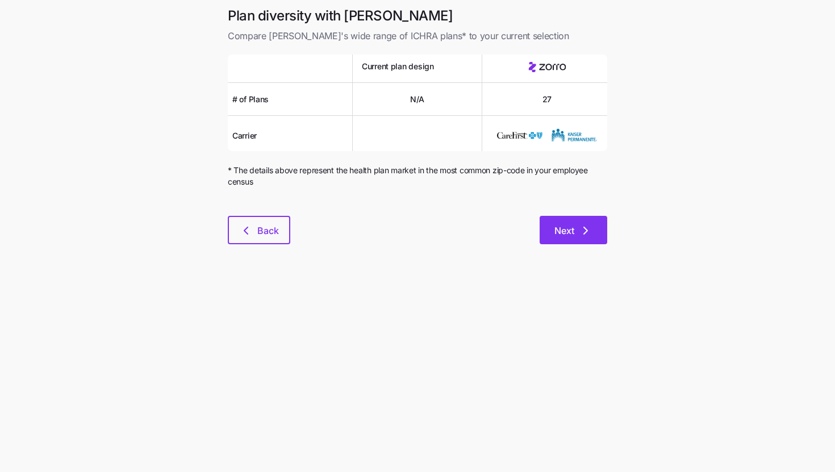
click at [587, 233] on icon "button" at bounding box center [586, 231] width 14 height 14
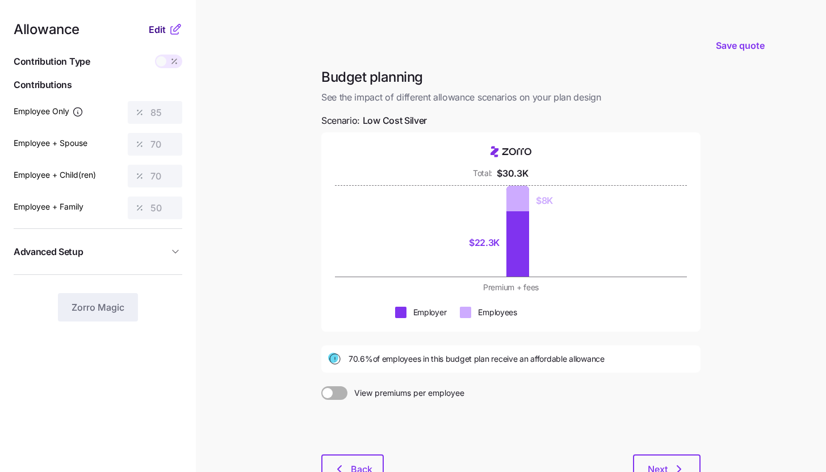
click at [161, 28] on span "Edit" at bounding box center [157, 30] width 17 height 14
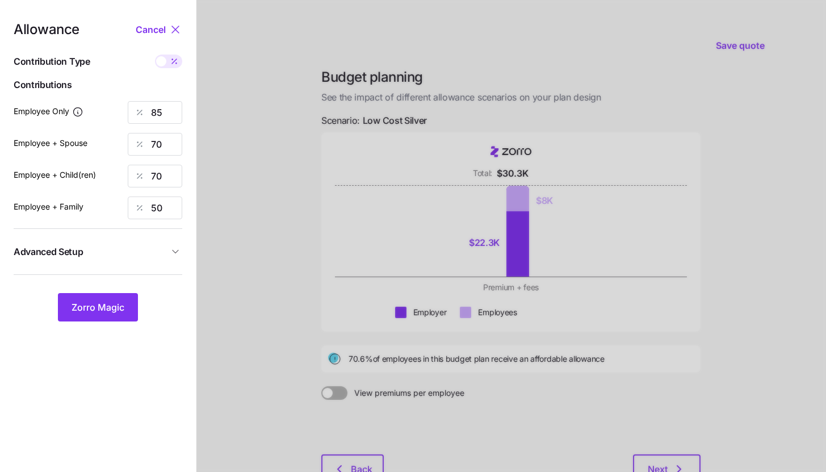
click at [147, 275] on div "Allowance Cancel Contribution Type Use classes Contributions Employee Only 85 E…" at bounding box center [98, 172] width 169 height 299
click at [147, 256] on span "Advanced Setup" at bounding box center [91, 252] width 155 height 14
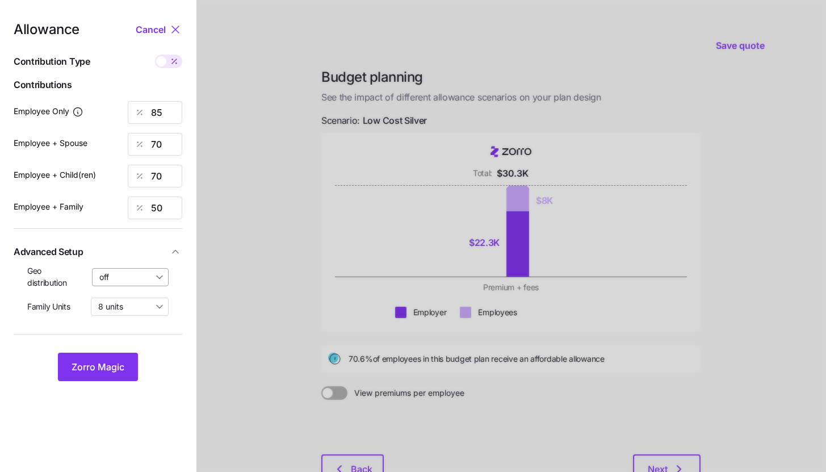
click at [145, 285] on input "off" at bounding box center [130, 277] width 77 height 18
click at [142, 341] on span "By state (11)" at bounding box center [125, 343] width 45 height 12
type input "By state (11)"
click at [126, 368] on button "Zorro Magic" at bounding box center [98, 367] width 80 height 28
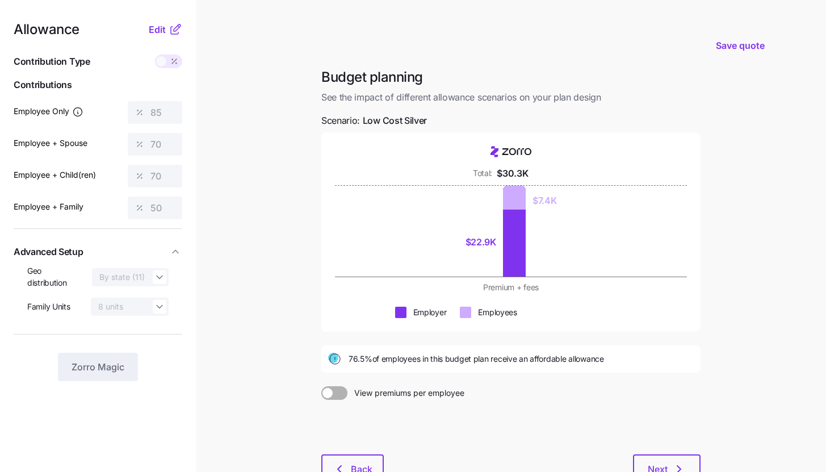
click at [169, 26] on icon at bounding box center [176, 30] width 14 height 14
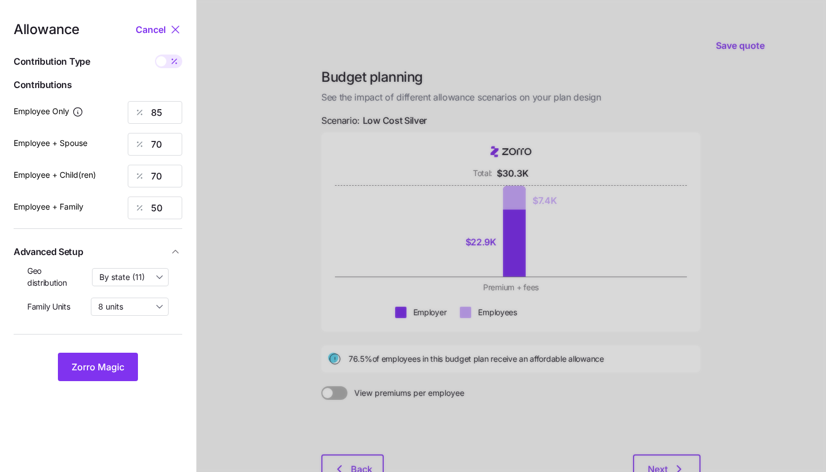
click at [171, 64] on icon at bounding box center [174, 61] width 9 height 9
click at [155, 55] on input "checkbox" at bounding box center [155, 55] width 0 height 0
type input "454"
type input "747"
type input "732"
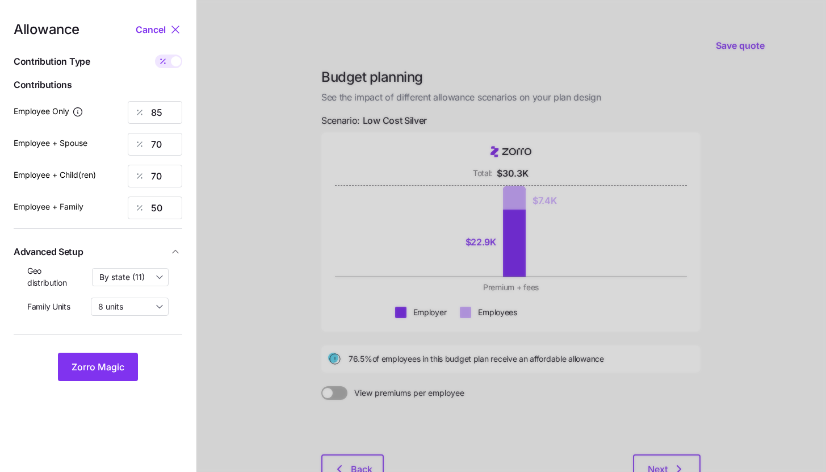
type input "790"
click at [171, 64] on div at bounding box center [168, 62] width 27 height 14
click at [155, 55] on input "checkbox" at bounding box center [155, 55] width 0 height 0
type input "85"
type input "70"
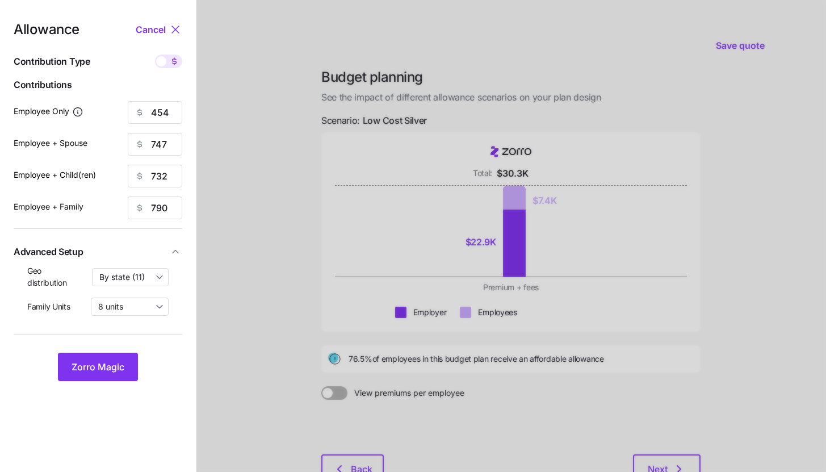
type input "70"
type input "50"
click at [167, 111] on input "85" at bounding box center [155, 112] width 55 height 23
click at [90, 351] on div "Allowance Cancel Contribution Type Use classes Contributions Employee Only 90 E…" at bounding box center [98, 202] width 169 height 358
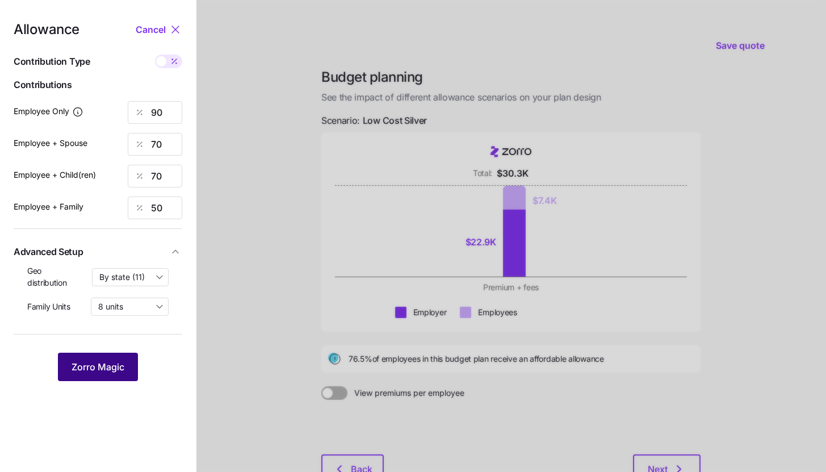
click at [92, 361] on span "Zorro Magic" at bounding box center [98, 367] width 53 height 14
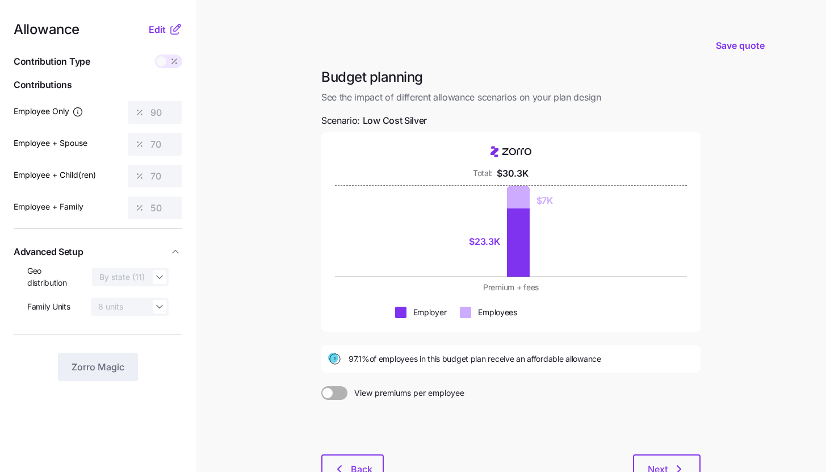
click at [172, 32] on icon at bounding box center [176, 30] width 14 height 14
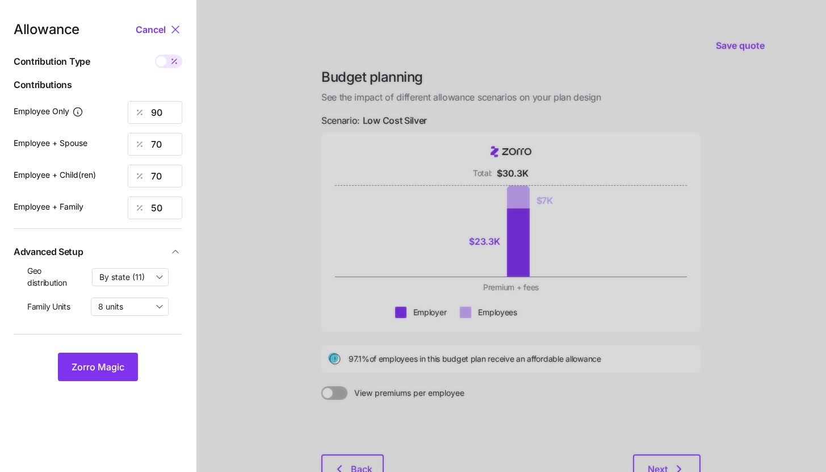
click at [173, 60] on icon at bounding box center [174, 61] width 9 height 9
click at [155, 55] on input "checkbox" at bounding box center [155, 55] width 0 height 0
type input "480"
type input "747"
type input "732"
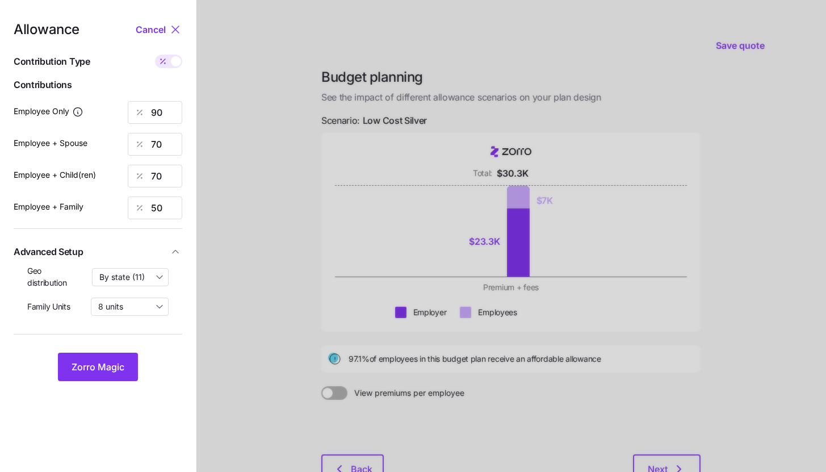
type input "790"
click at [176, 145] on input "747" at bounding box center [155, 144] width 55 height 23
type input "480"
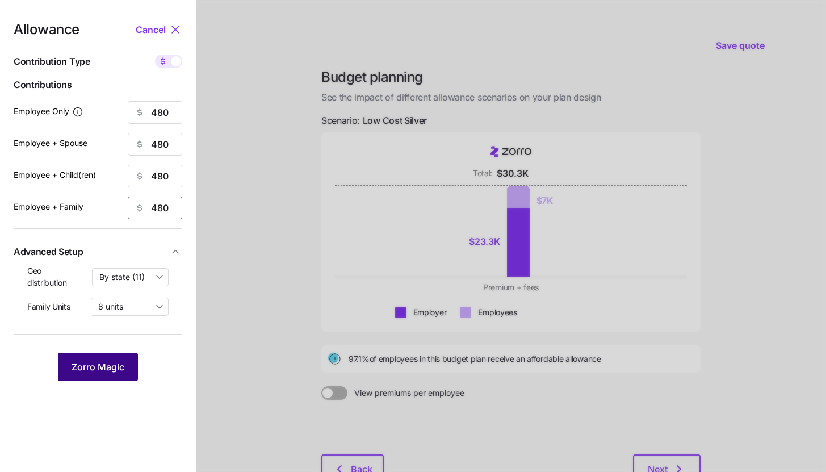
type input "480"
click at [123, 359] on button "Zorro Magic" at bounding box center [98, 367] width 80 height 28
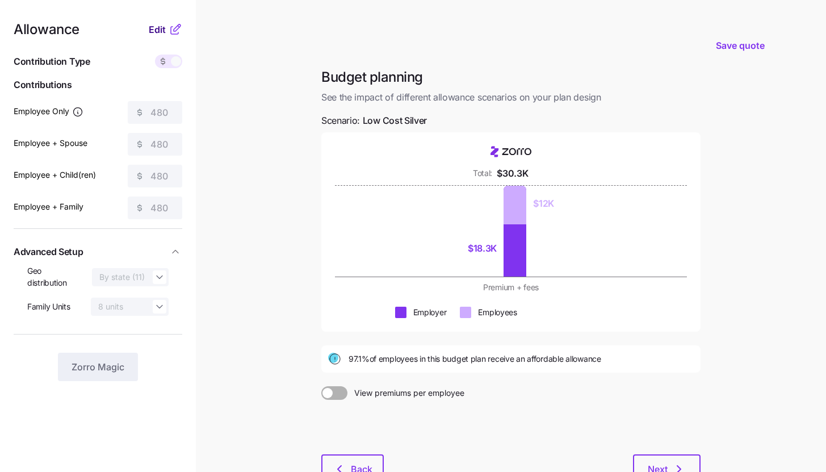
click at [164, 27] on span "Edit" at bounding box center [157, 30] width 17 height 14
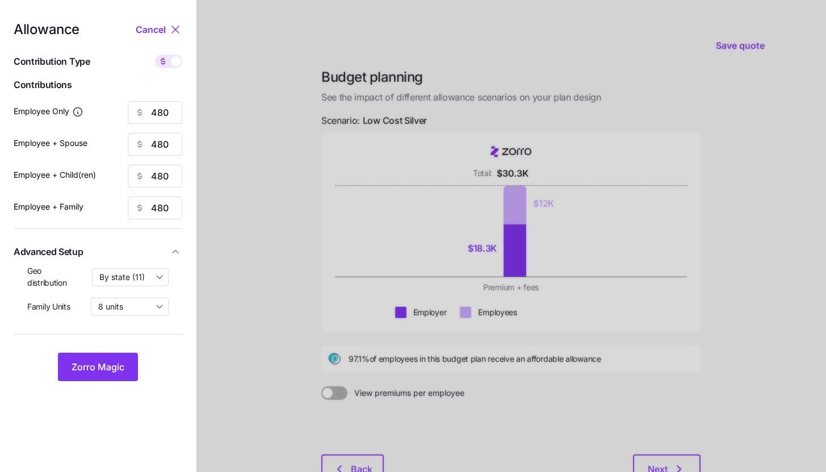
click at [168, 54] on div "Allowance Cancel Contribution Type Use classes Contributions Employee Only 480 …" at bounding box center [98, 202] width 169 height 358
click at [168, 64] on span at bounding box center [163, 62] width 16 height 14
click at [155, 55] on input "checkbox" at bounding box center [155, 55] width 0 height 0
type input "90"
type input "45"
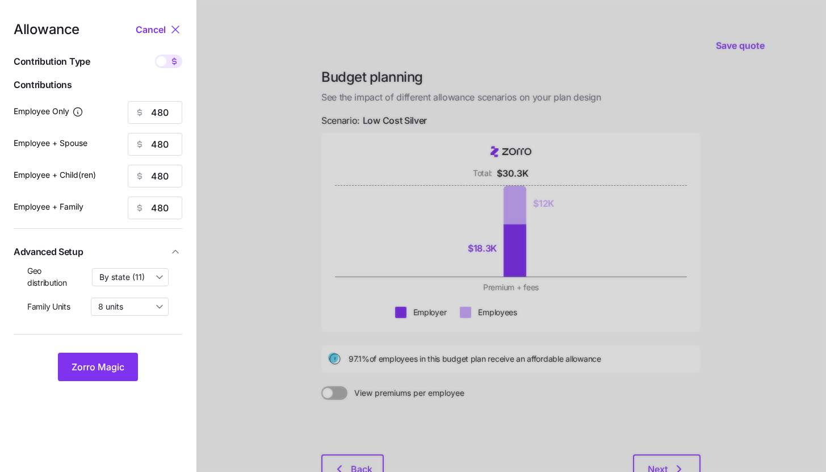
type input "46"
type input "30"
click at [130, 365] on button "Zorro Magic" at bounding box center [98, 367] width 80 height 28
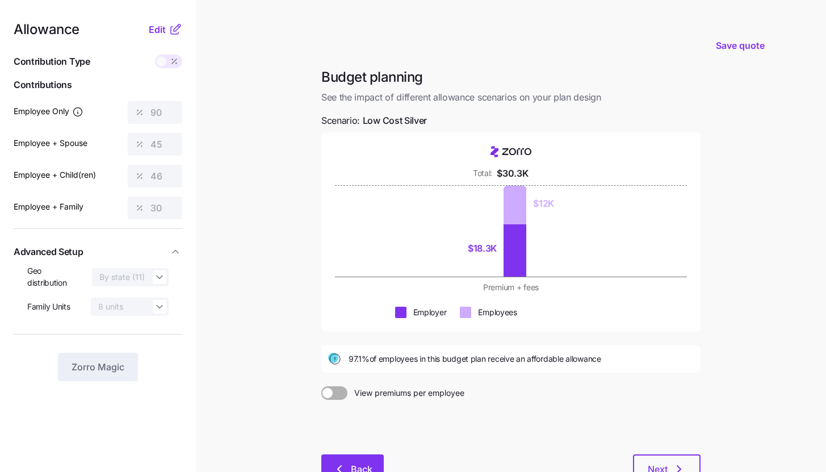
click at [346, 456] on button "Back" at bounding box center [352, 468] width 62 height 28
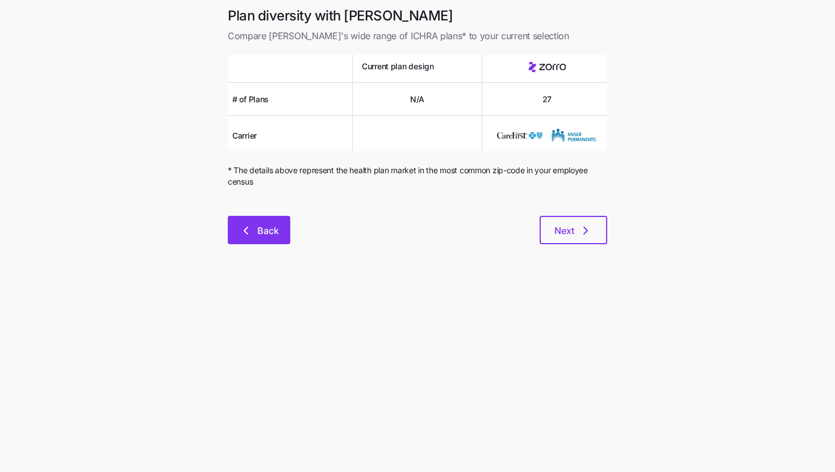
click at [249, 218] on button "Back" at bounding box center [259, 230] width 62 height 28
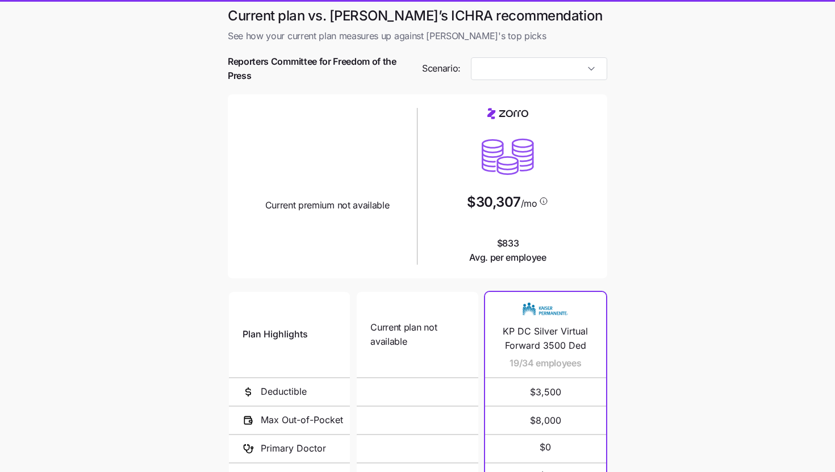
type input "Low Cost Silver"
